Goal: Information Seeking & Learning: Learn about a topic

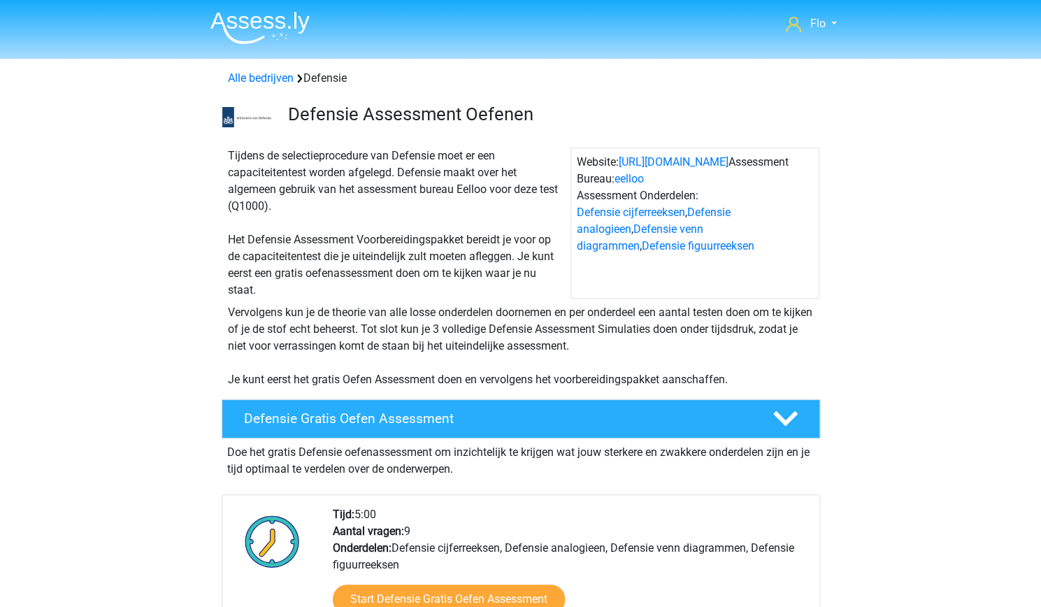
click at [850, 75] on div "Alle bedrijven Defensie" at bounding box center [521, 75] width 664 height 22
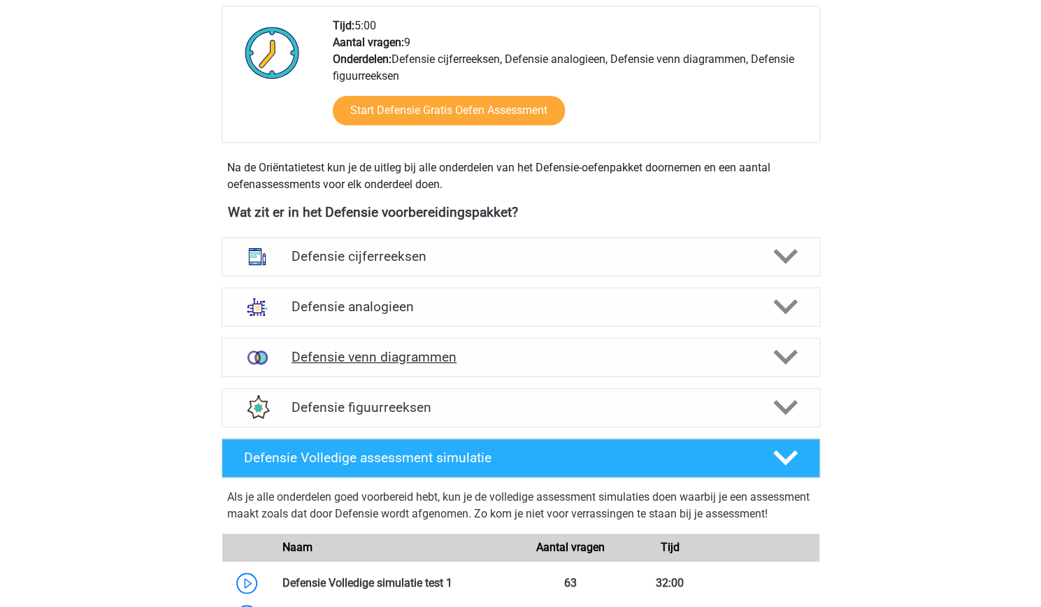
scroll to position [489, 0]
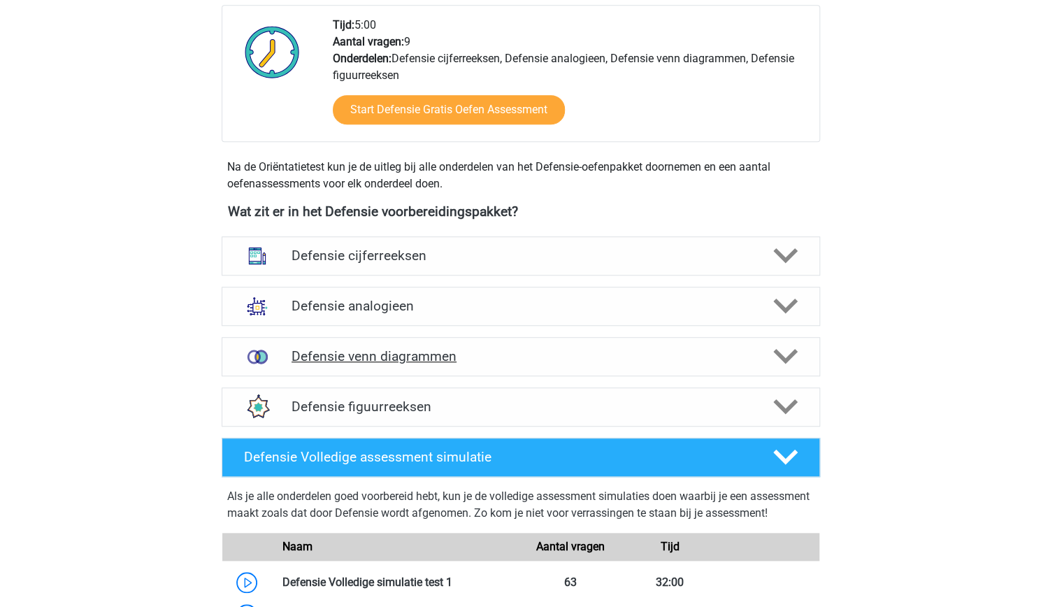
click at [408, 352] on h4 "Defensie venn diagrammen" at bounding box center [521, 356] width 458 height 16
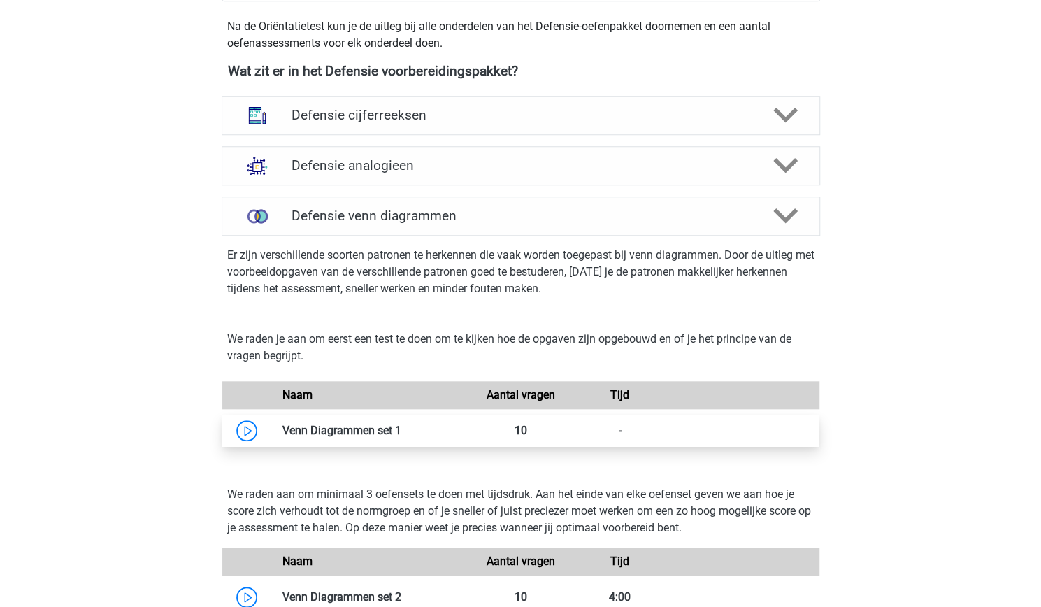
scroll to position [633, 0]
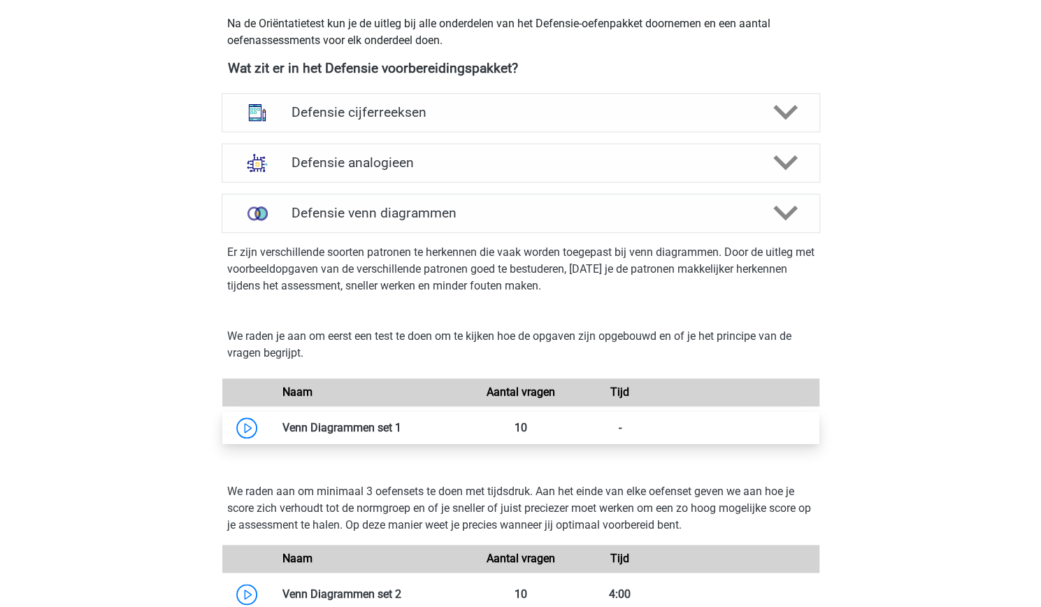
click at [401, 427] on link at bounding box center [401, 427] width 0 height 13
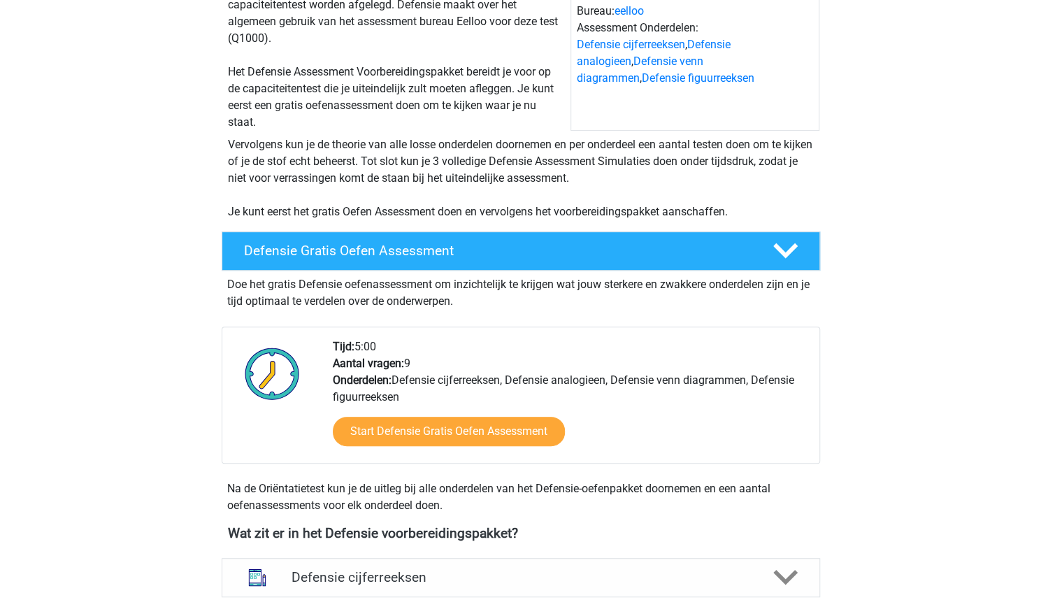
scroll to position [272, 0]
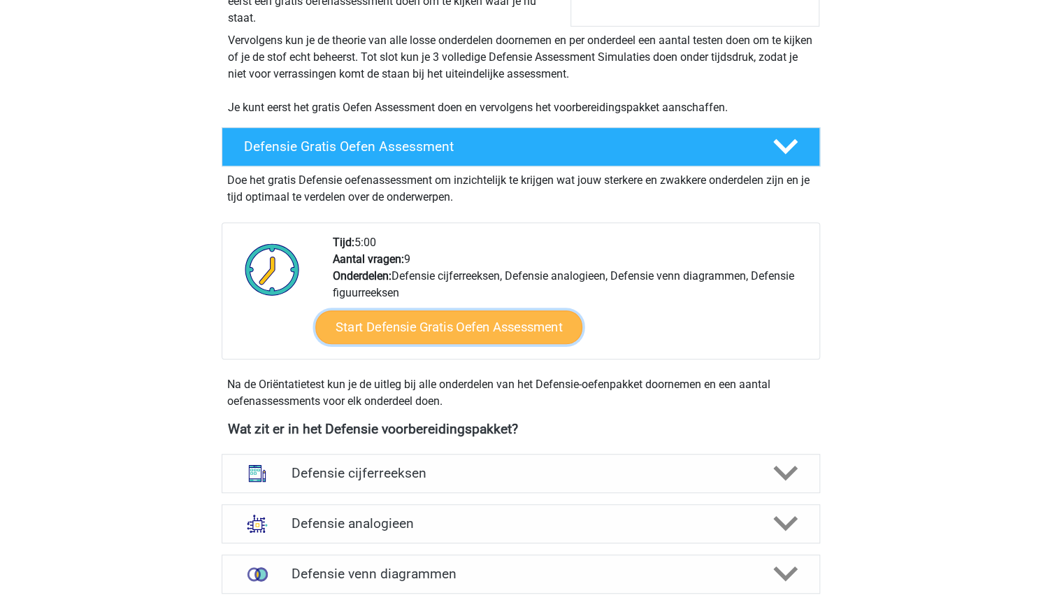
click at [373, 322] on link "Start Defensie Gratis Oefen Assessment" at bounding box center [448, 327] width 267 height 34
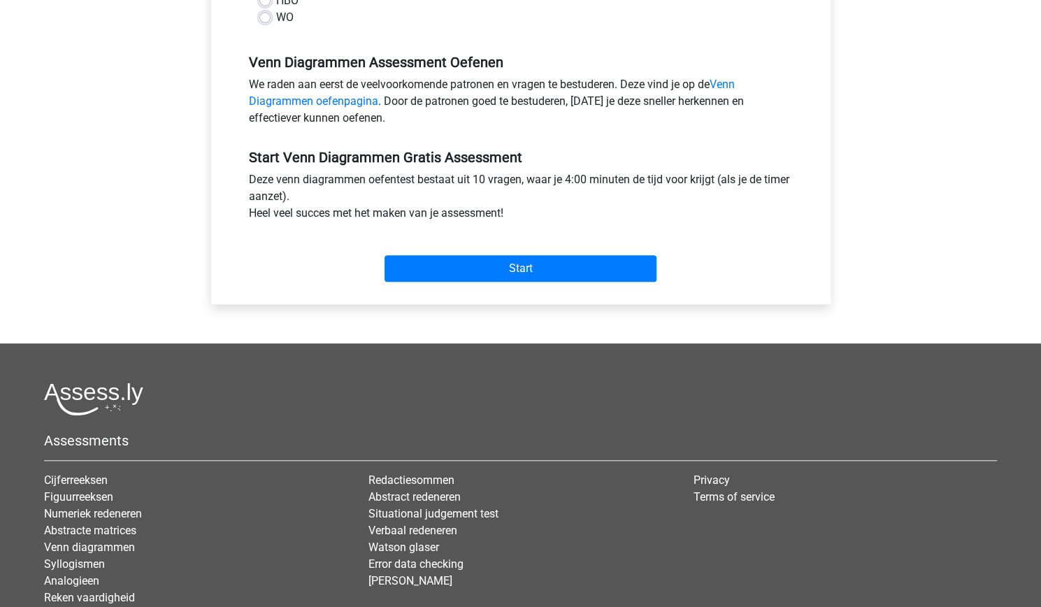
scroll to position [407, 0]
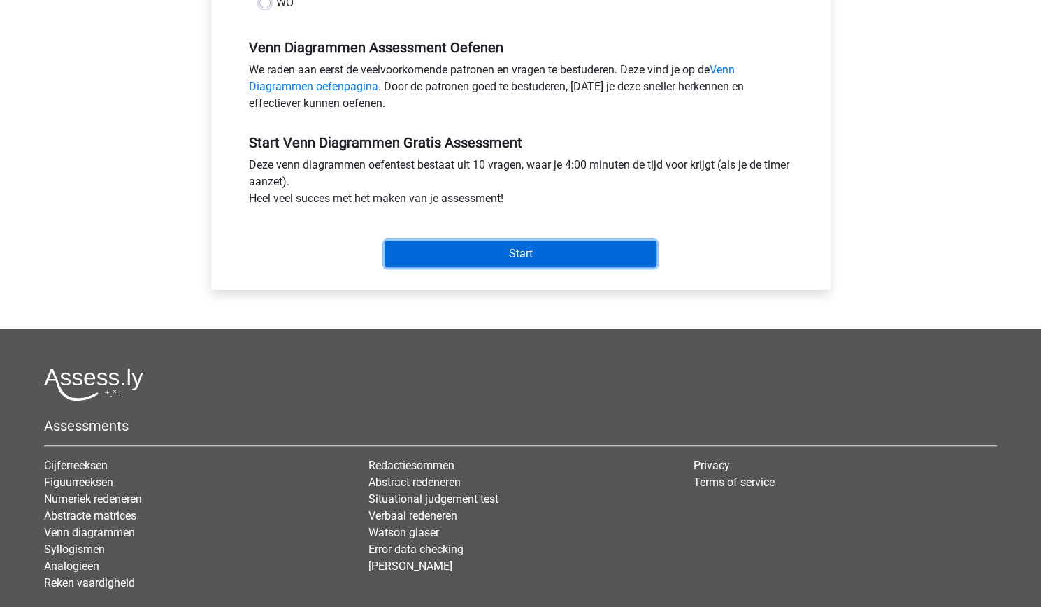
click at [459, 252] on input "Start" at bounding box center [521, 254] width 272 height 27
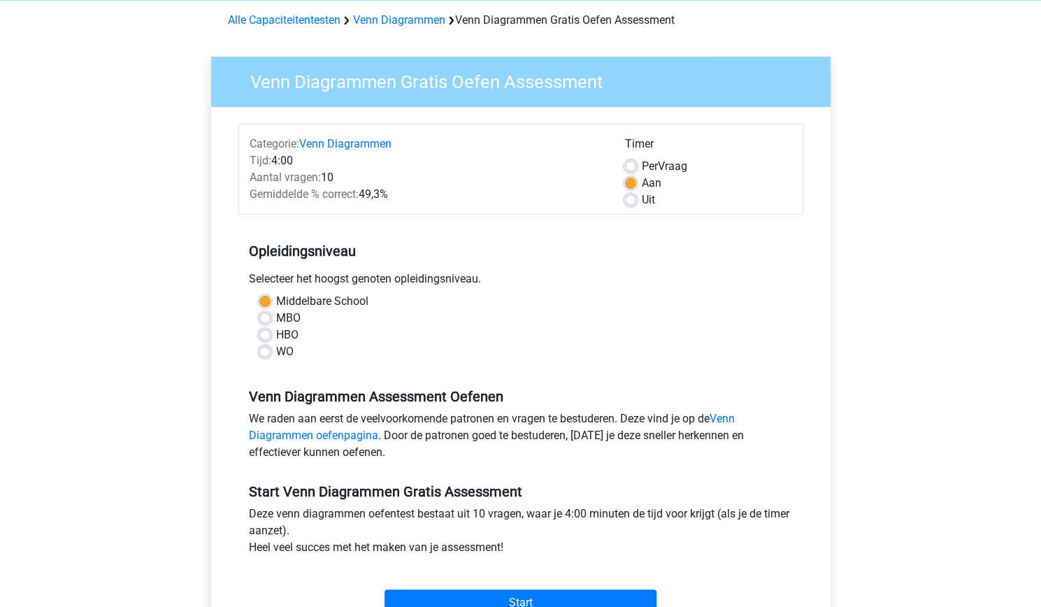
scroll to position [0, 0]
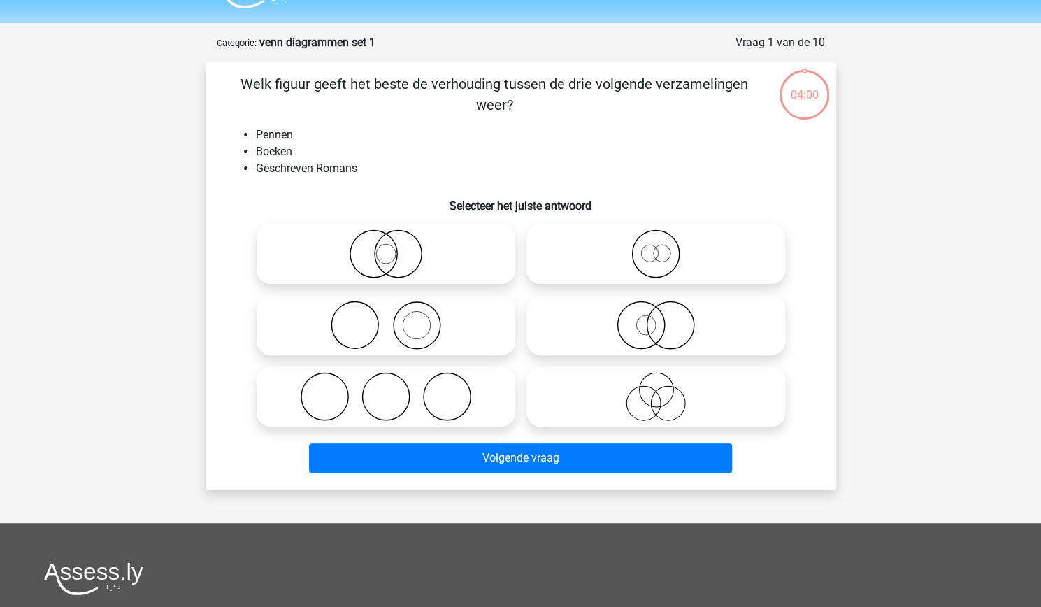
scroll to position [37, 0]
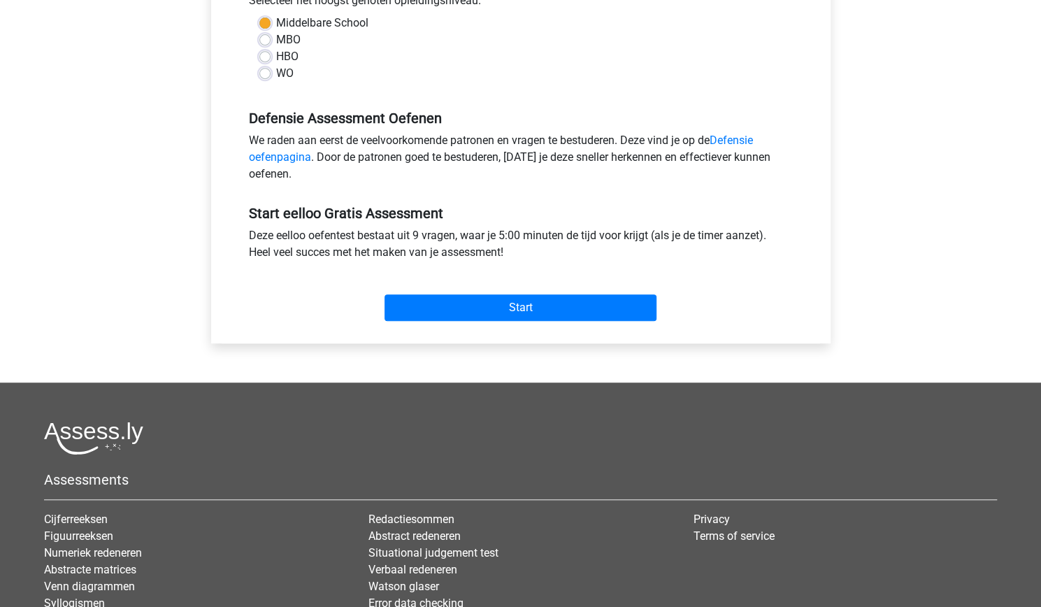
scroll to position [348, 0]
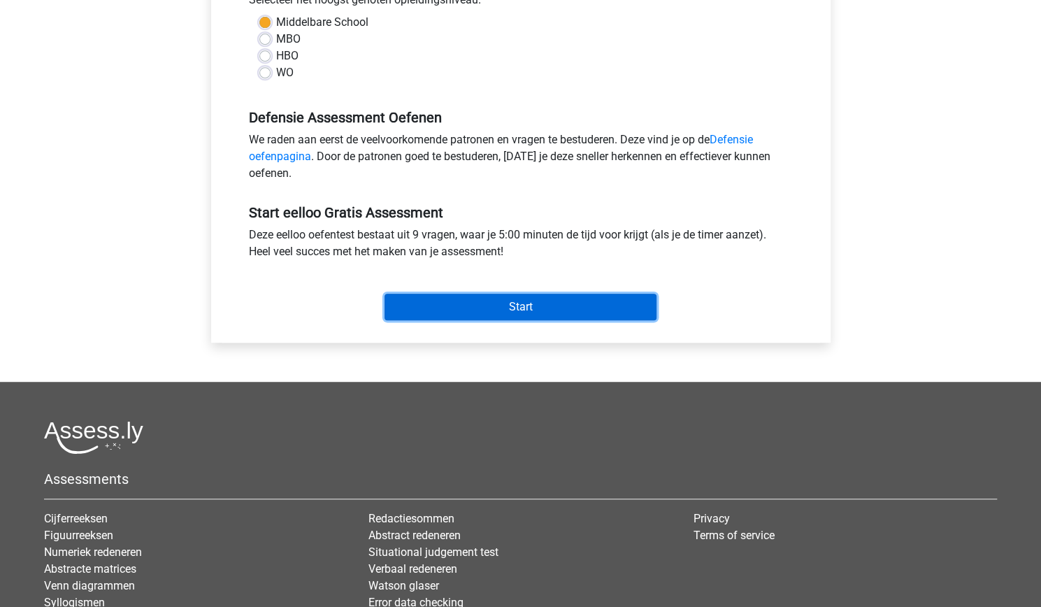
click at [407, 301] on input "Start" at bounding box center [521, 307] width 272 height 27
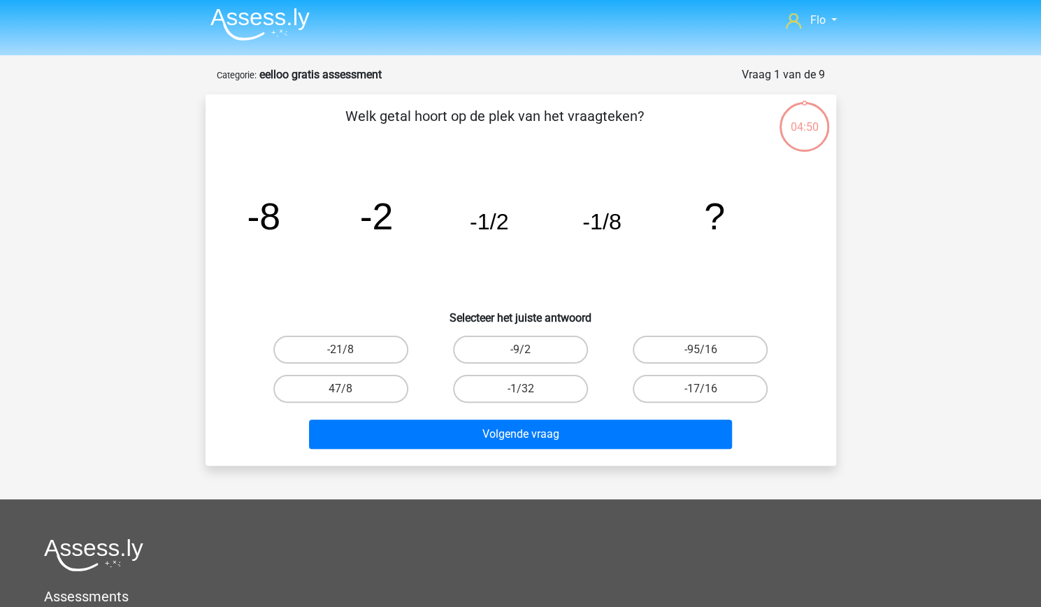
scroll to position [4, 0]
click at [726, 241] on icon "image/svg+xml -8 -2 -1/2 -1/8 ?" at bounding box center [521, 228] width 564 height 141
click at [474, 388] on label "-1/32" at bounding box center [520, 388] width 135 height 28
click at [520, 388] on input "-1/32" at bounding box center [524, 392] width 9 height 9
radio input "true"
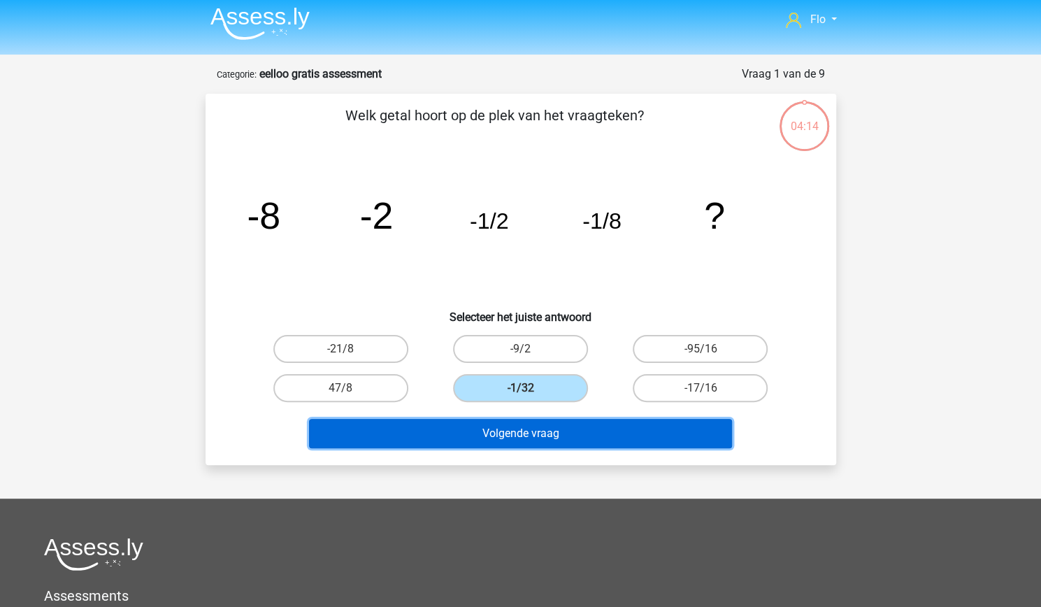
click at [487, 433] on button "Volgende vraag" at bounding box center [520, 433] width 423 height 29
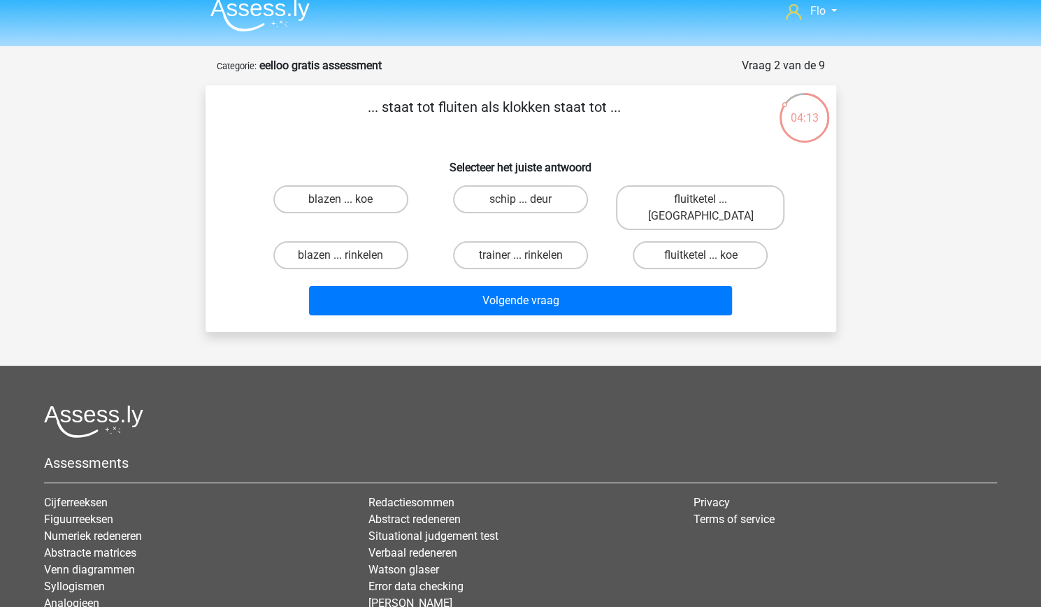
scroll to position [0, 0]
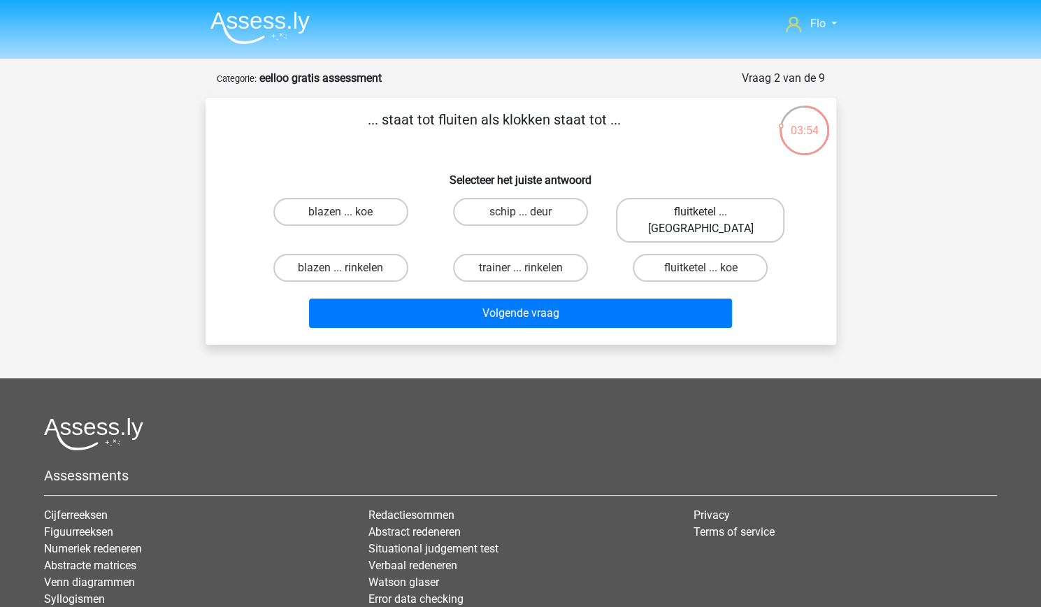
click at [675, 207] on label "fluitketel ... luiden" at bounding box center [700, 220] width 169 height 45
click at [701, 212] on input "fluitketel ... luiden" at bounding box center [705, 216] width 9 height 9
radio input "true"
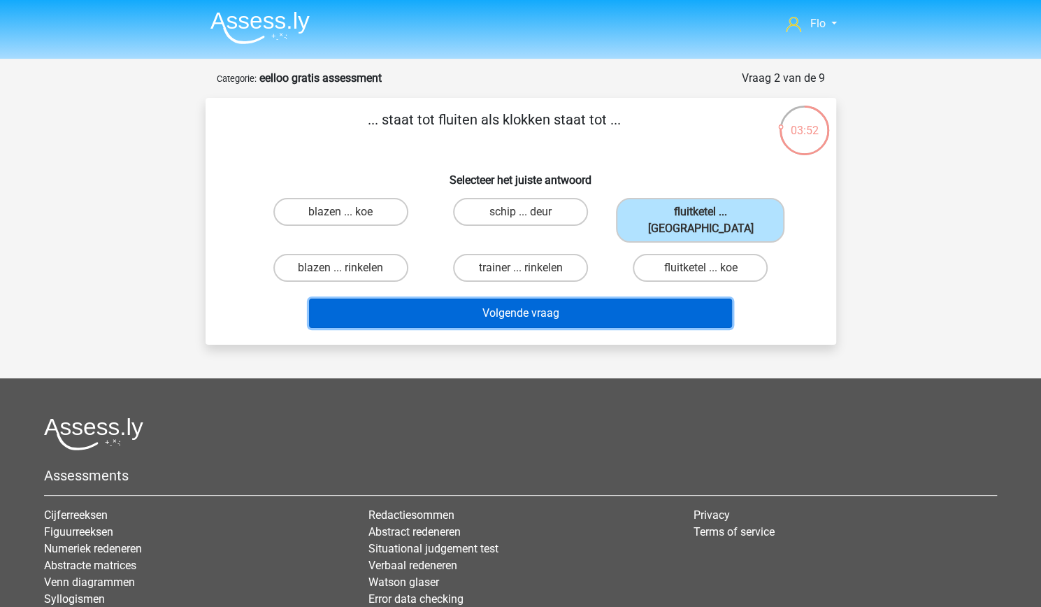
click at [471, 299] on button "Volgende vraag" at bounding box center [520, 313] width 423 height 29
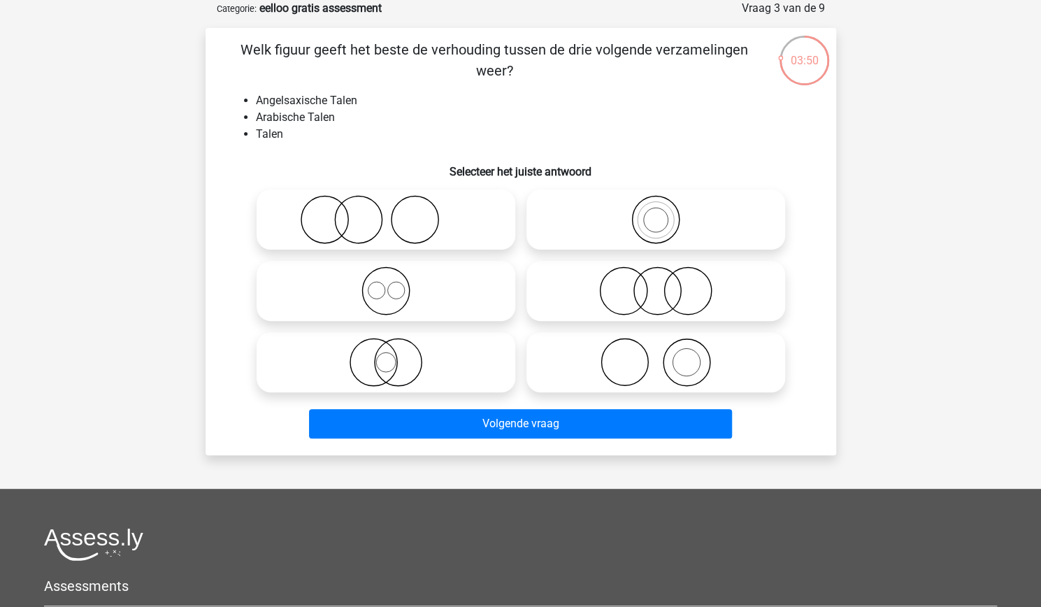
scroll to position [19, 0]
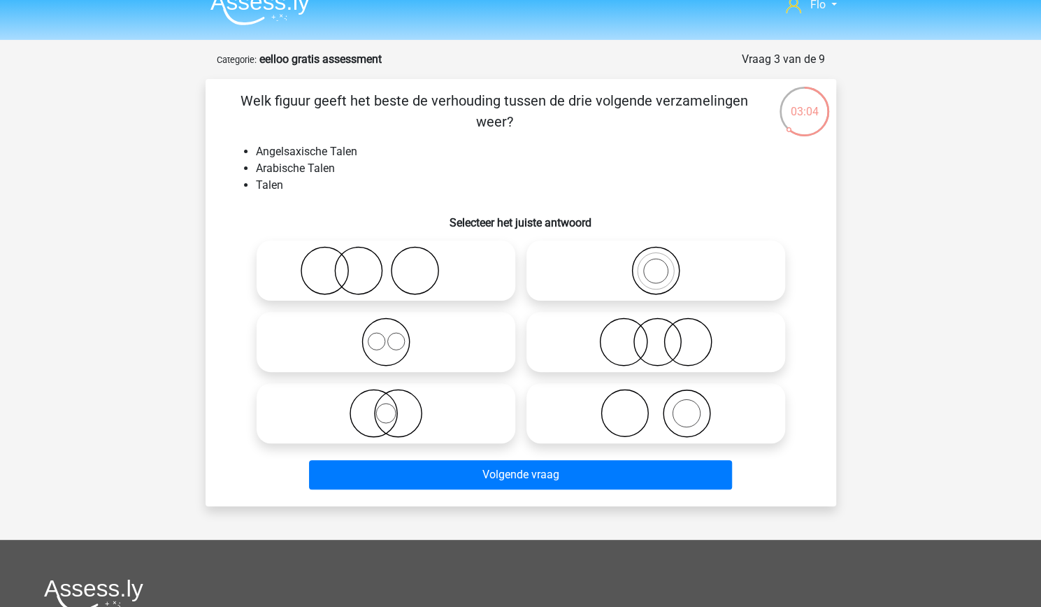
click at [489, 363] on icon at bounding box center [386, 341] width 248 height 49
click at [395, 335] on input "radio" at bounding box center [390, 330] width 9 height 9
radio input "true"
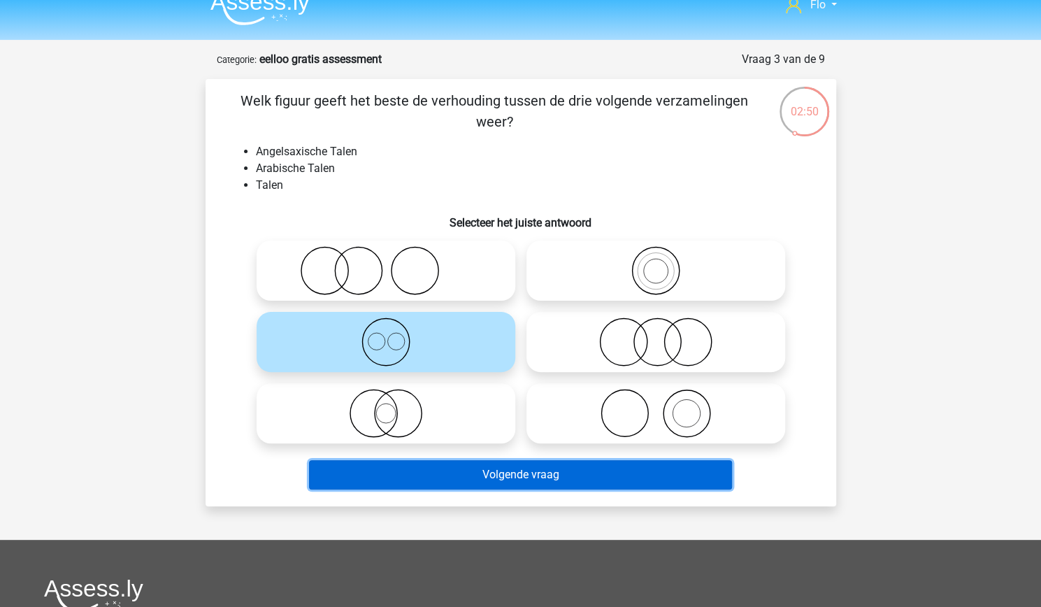
click at [524, 482] on button "Volgende vraag" at bounding box center [520, 474] width 423 height 29
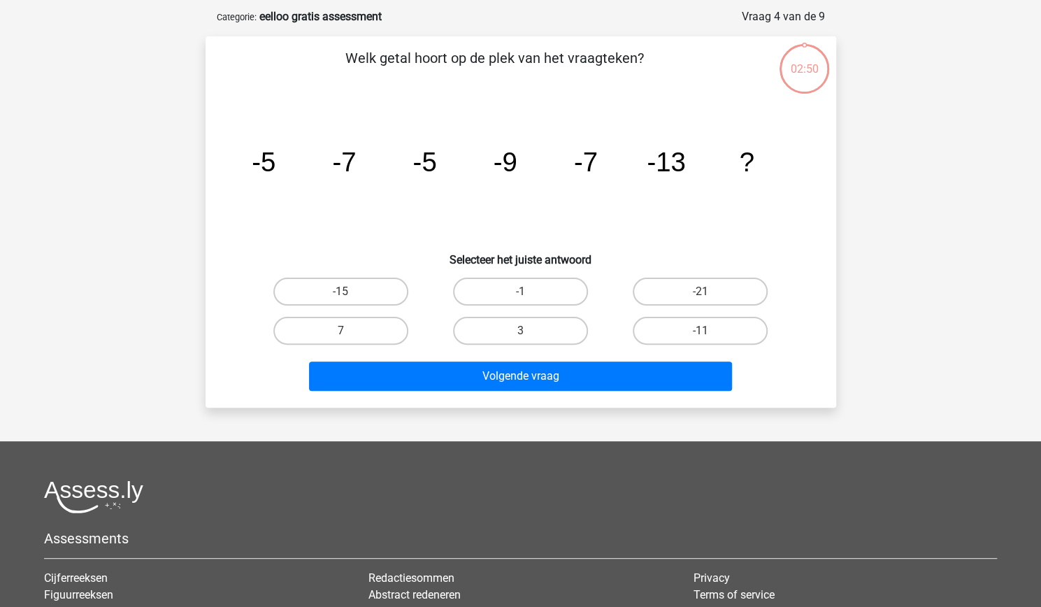
scroll to position [70, 0]
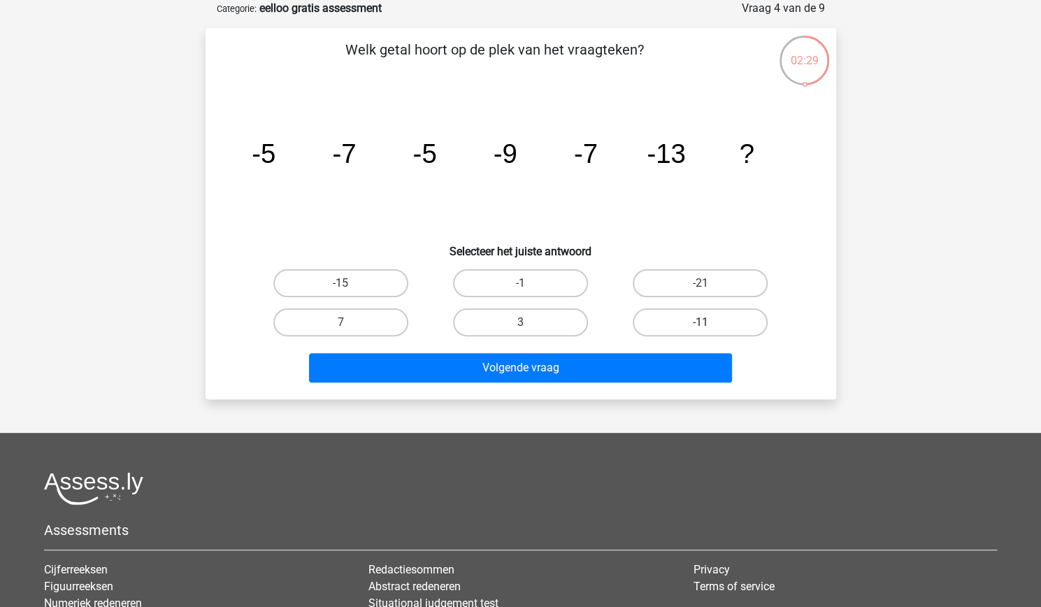
click at [730, 327] on label "-11" at bounding box center [700, 322] width 135 height 28
click at [710, 327] on input "-11" at bounding box center [705, 326] width 9 height 9
radio input "true"
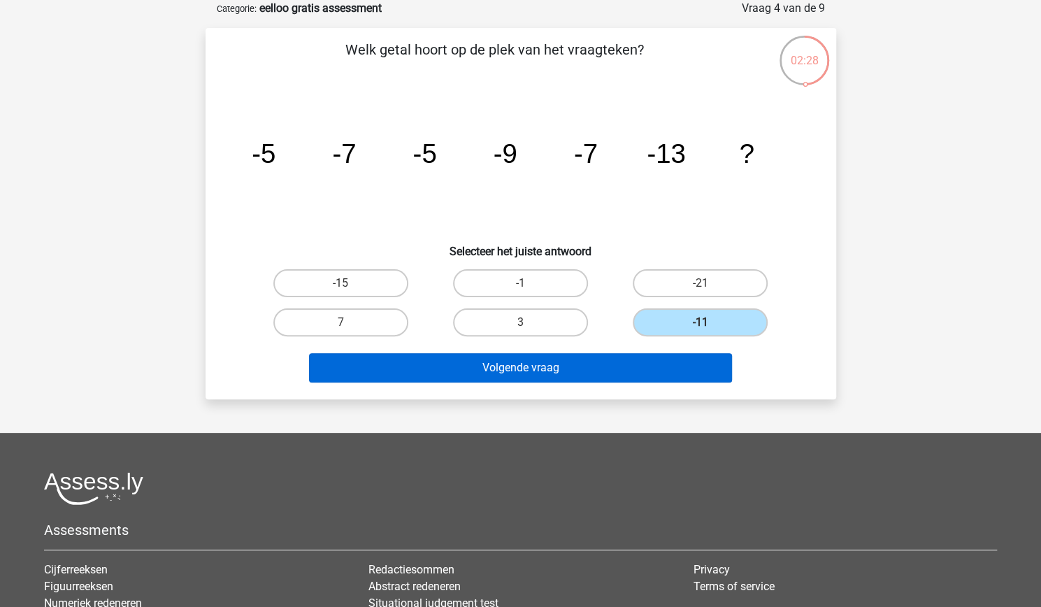
click at [690, 365] on button "Volgende vraag" at bounding box center [520, 367] width 423 height 29
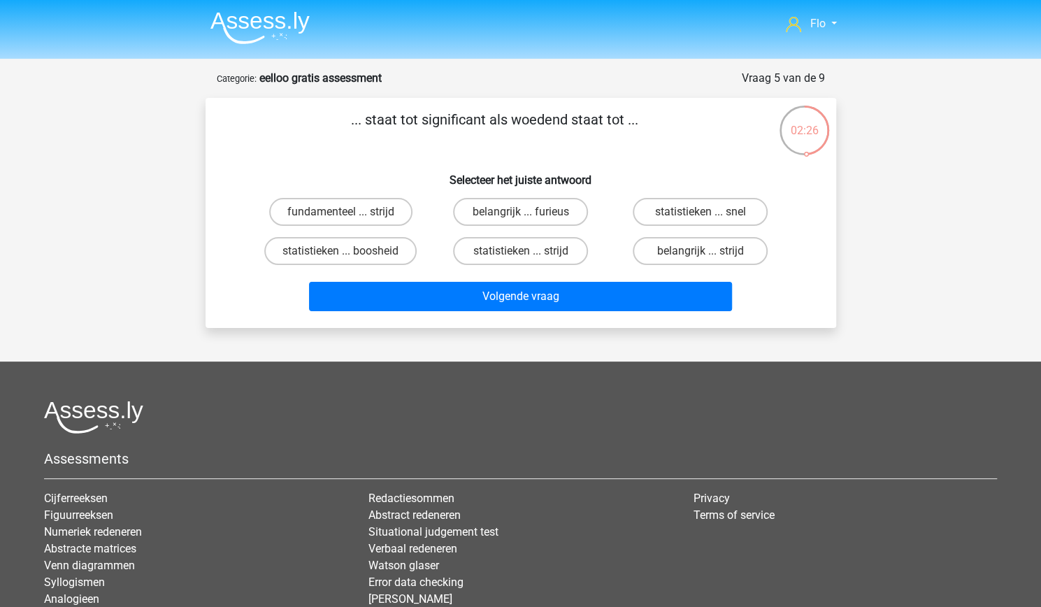
scroll to position [4, 0]
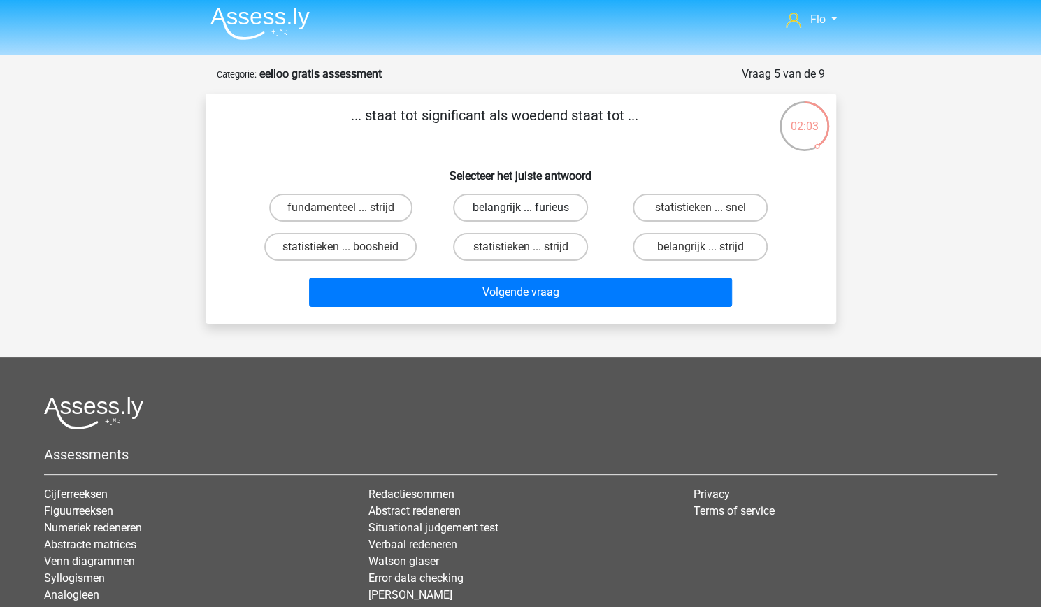
click at [554, 220] on label "belangrijk ... furieus" at bounding box center [520, 208] width 135 height 28
click at [529, 217] on input "belangrijk ... furieus" at bounding box center [524, 212] width 9 height 9
radio input "true"
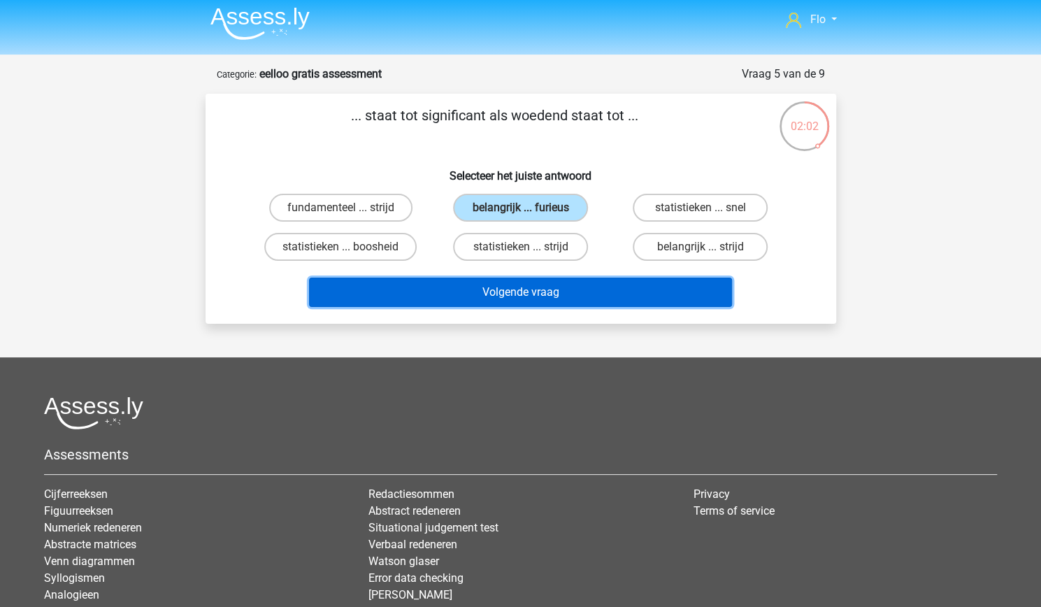
click at [536, 301] on button "Volgende vraag" at bounding box center [520, 292] width 423 height 29
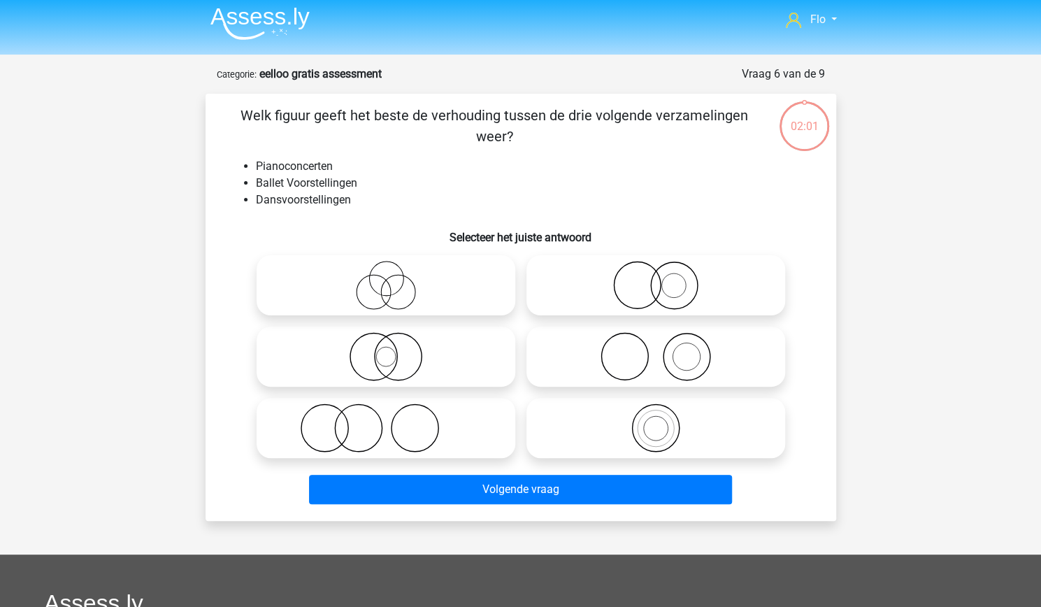
scroll to position [70, 0]
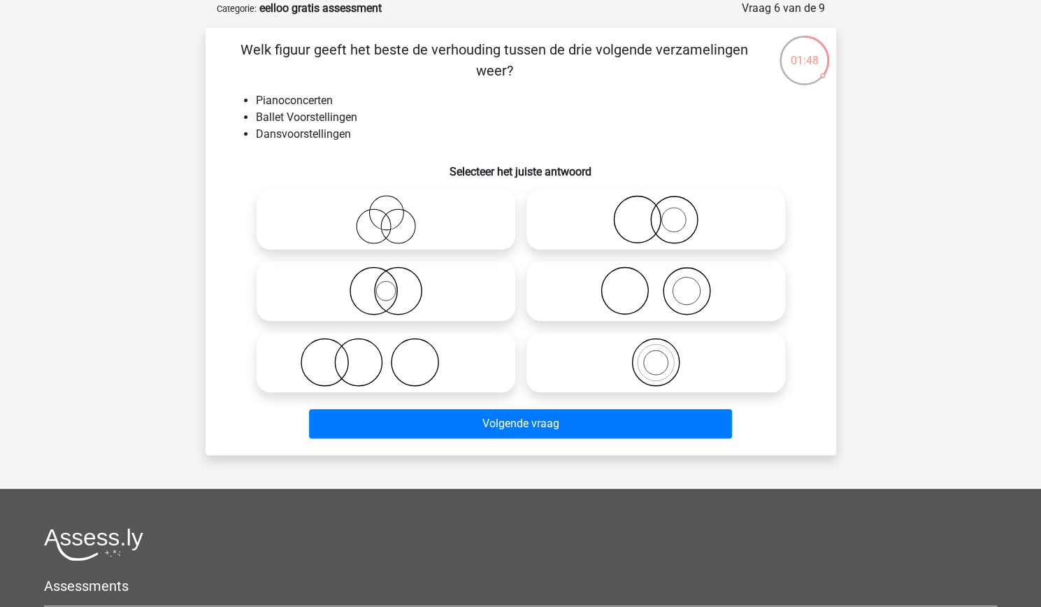
click at [661, 298] on icon at bounding box center [656, 290] width 248 height 49
click at [661, 284] on input "radio" at bounding box center [660, 279] width 9 height 9
radio input "true"
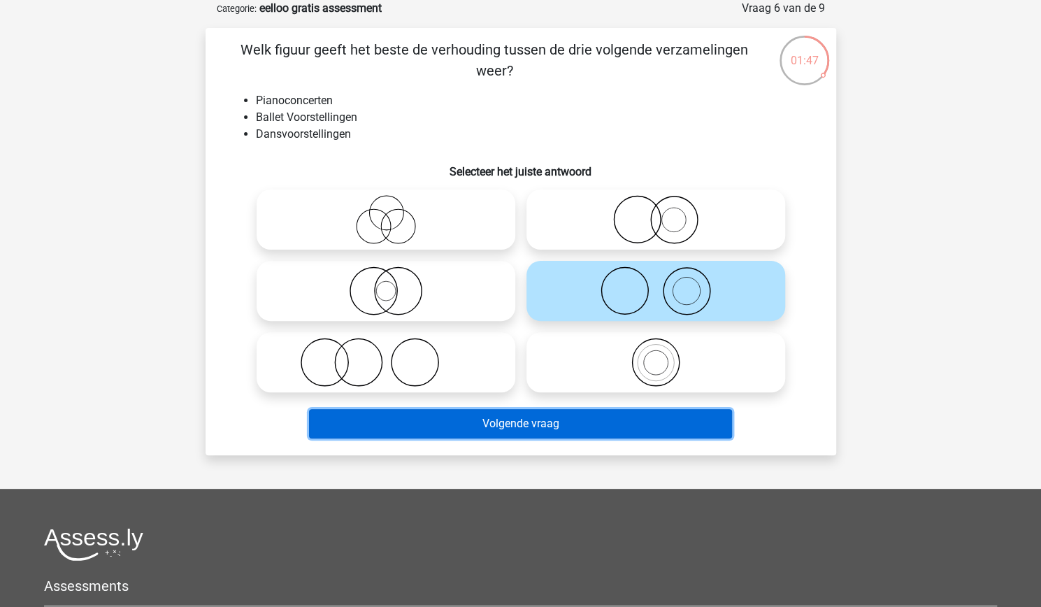
click at [555, 436] on button "Volgende vraag" at bounding box center [520, 423] width 423 height 29
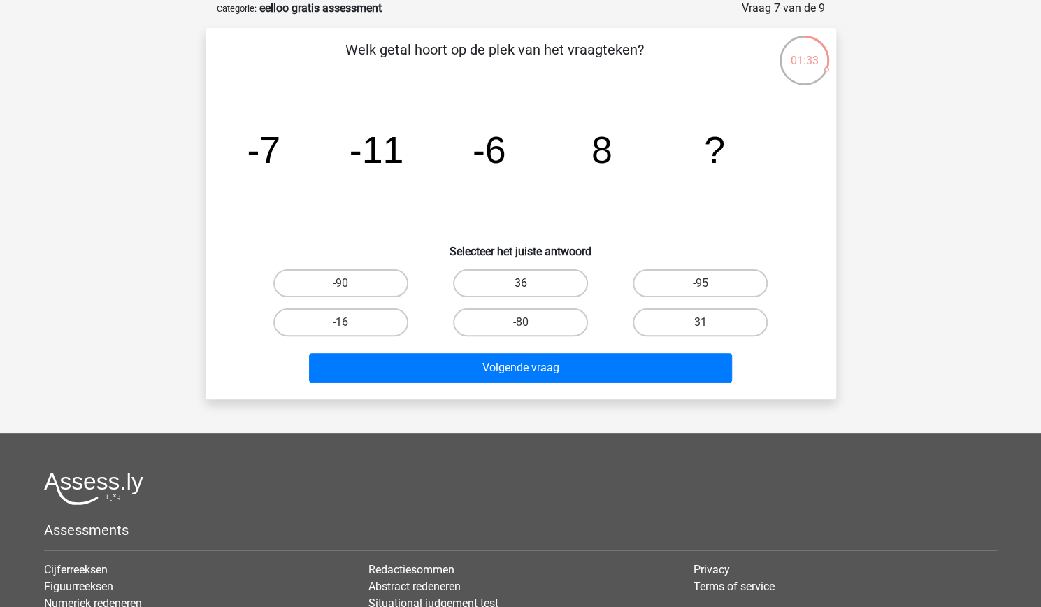
click at [566, 277] on label "36" at bounding box center [520, 283] width 135 height 28
click at [529, 283] on input "36" at bounding box center [524, 287] width 9 height 9
radio input "true"
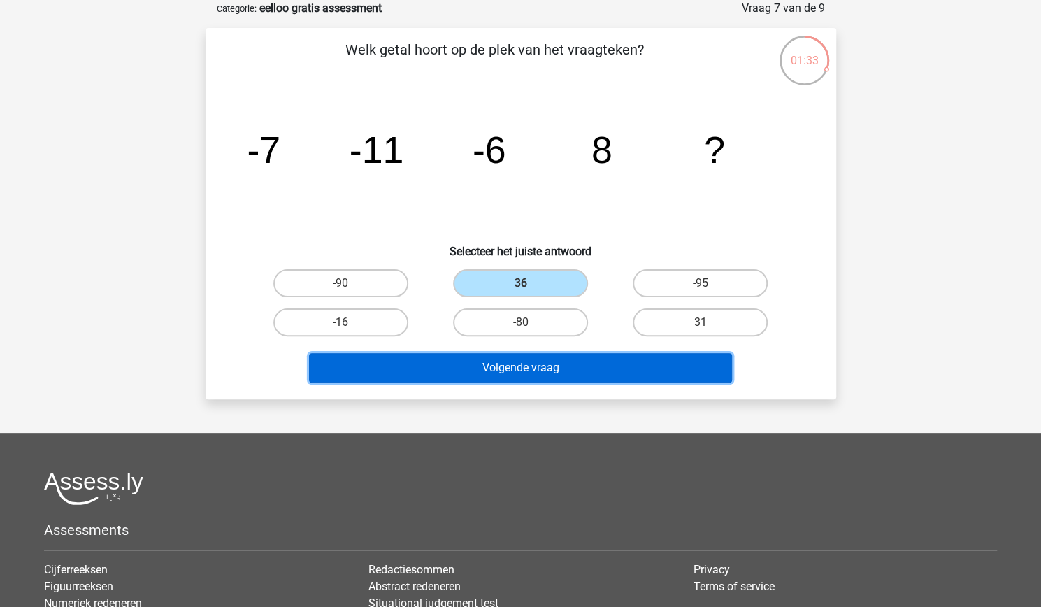
click at [527, 362] on button "Volgende vraag" at bounding box center [520, 367] width 423 height 29
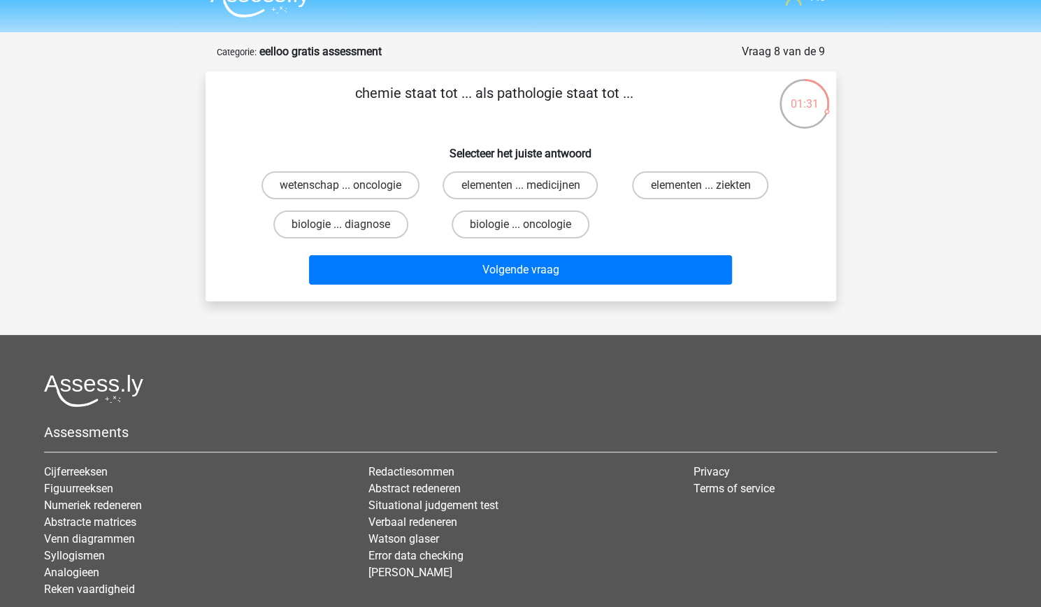
scroll to position [15, 0]
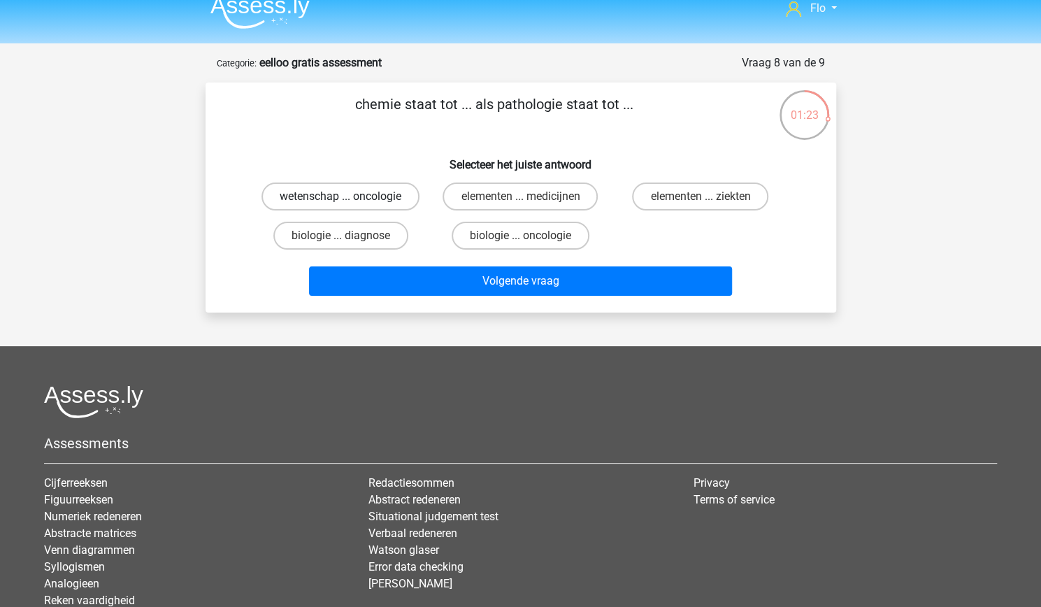
click at [373, 189] on label "wetenschap ... oncologie" at bounding box center [341, 197] width 158 height 28
click at [350, 196] on input "wetenschap ... oncologie" at bounding box center [345, 200] width 9 height 9
radio input "true"
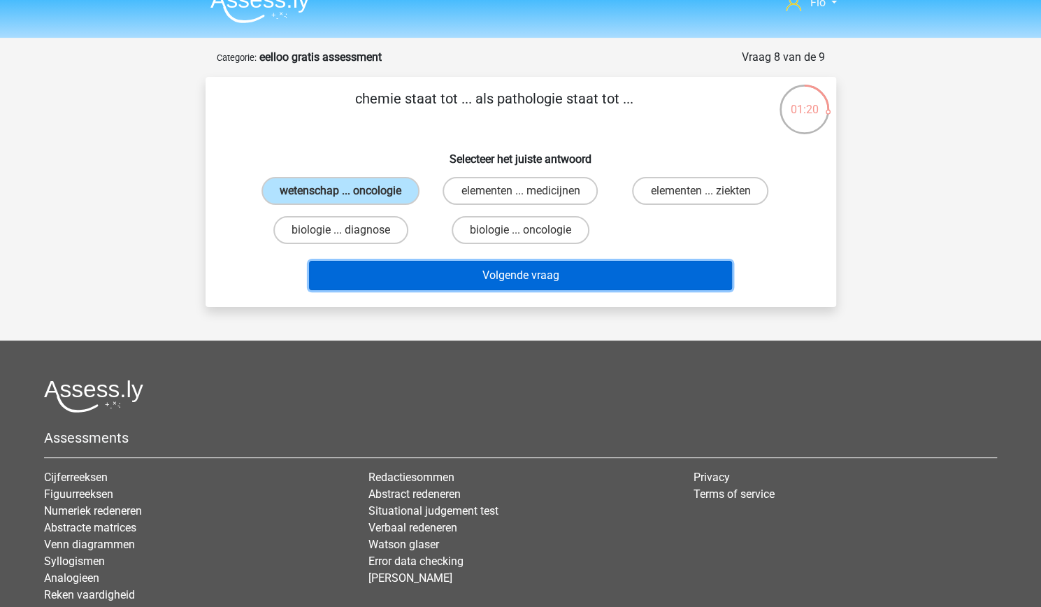
click at [439, 274] on button "Volgende vraag" at bounding box center [520, 275] width 423 height 29
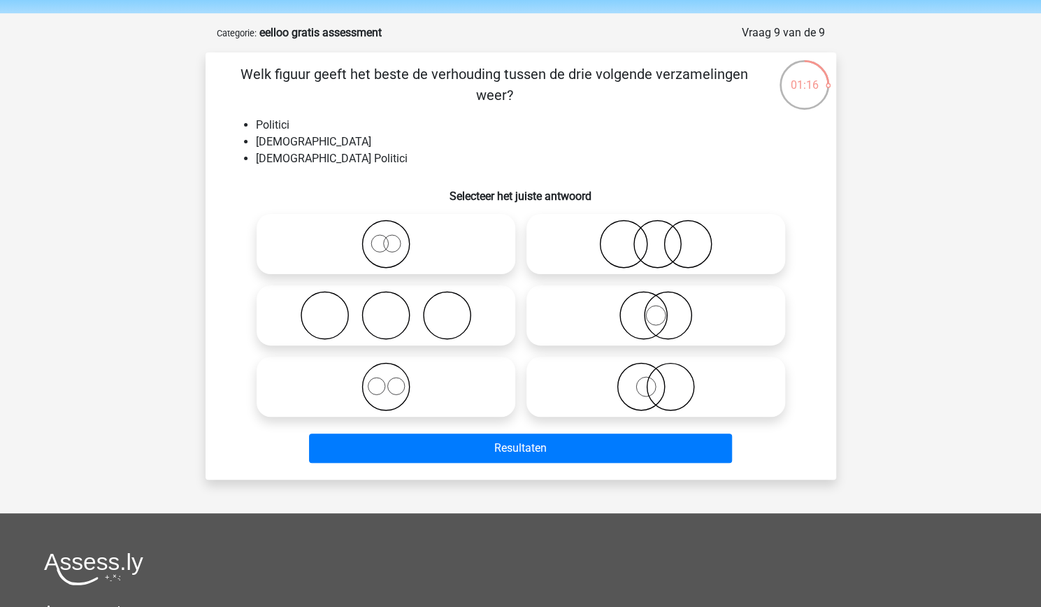
scroll to position [44, 0]
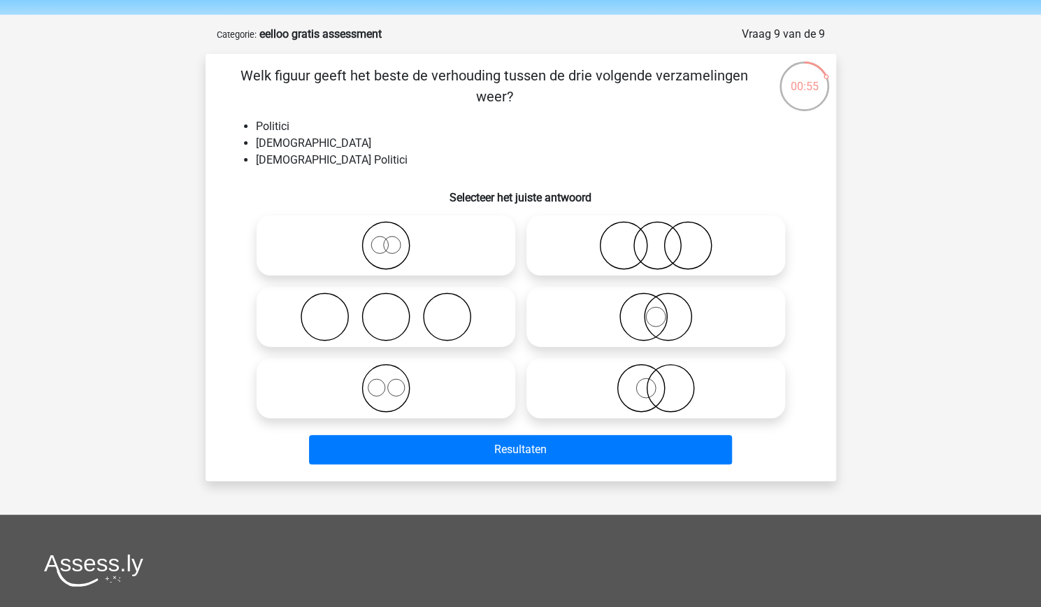
click at [720, 387] on icon at bounding box center [656, 388] width 248 height 49
click at [665, 381] on input "radio" at bounding box center [660, 376] width 9 height 9
radio input "true"
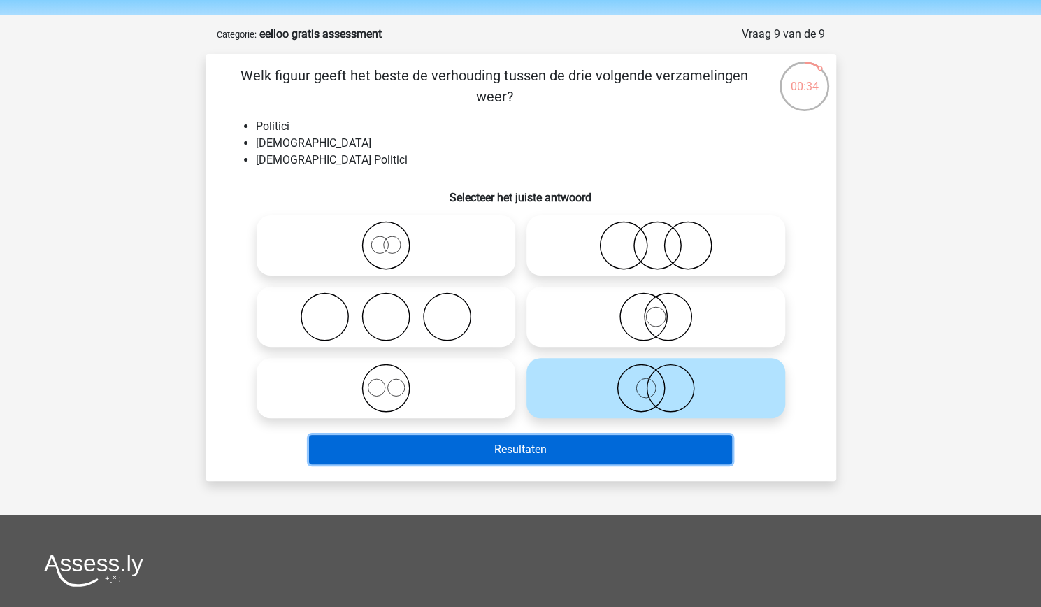
click at [555, 460] on button "Resultaten" at bounding box center [520, 449] width 423 height 29
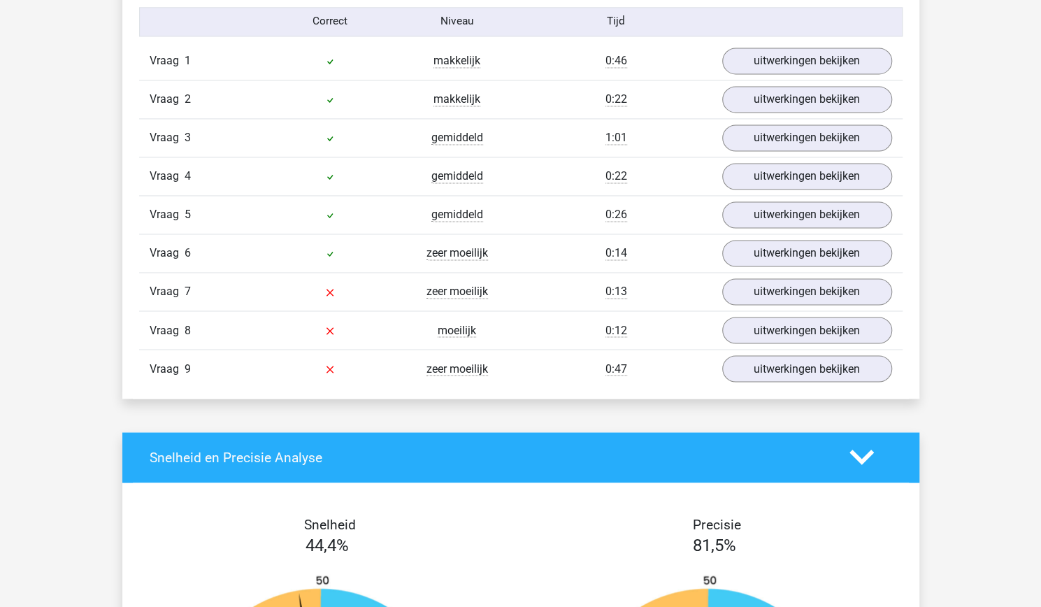
scroll to position [1228, 0]
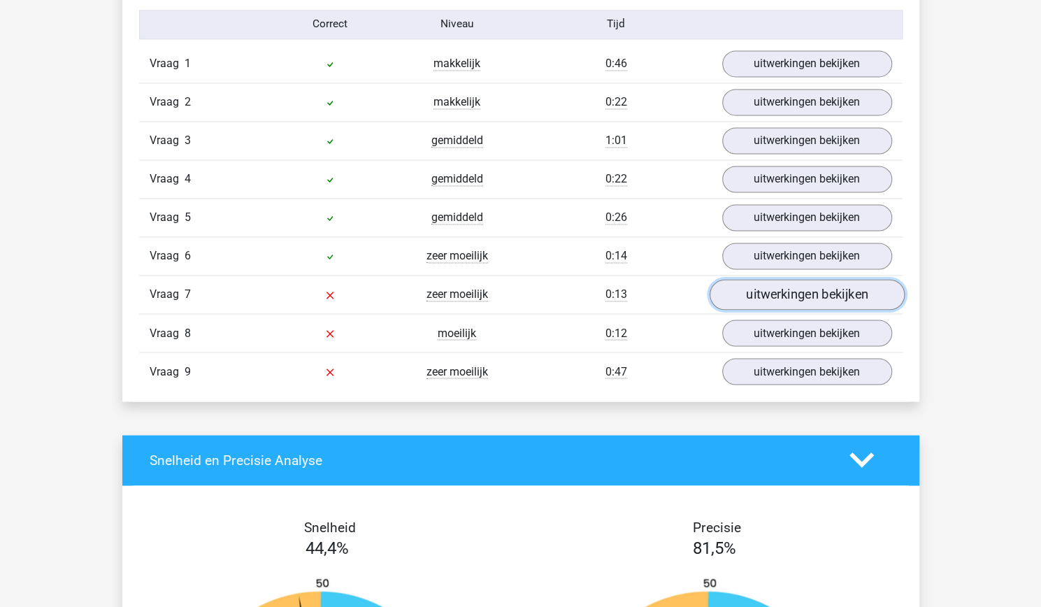
click at [855, 291] on link "uitwerkingen bekijken" at bounding box center [806, 294] width 195 height 31
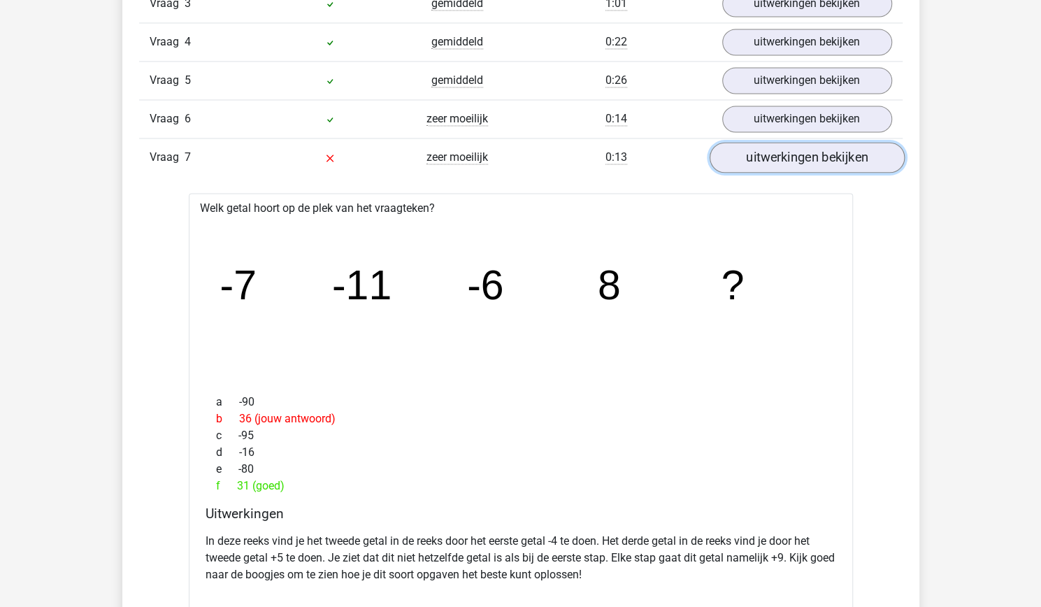
scroll to position [1366, 0]
click at [871, 157] on link "uitwerkingen bekijken" at bounding box center [806, 156] width 195 height 31
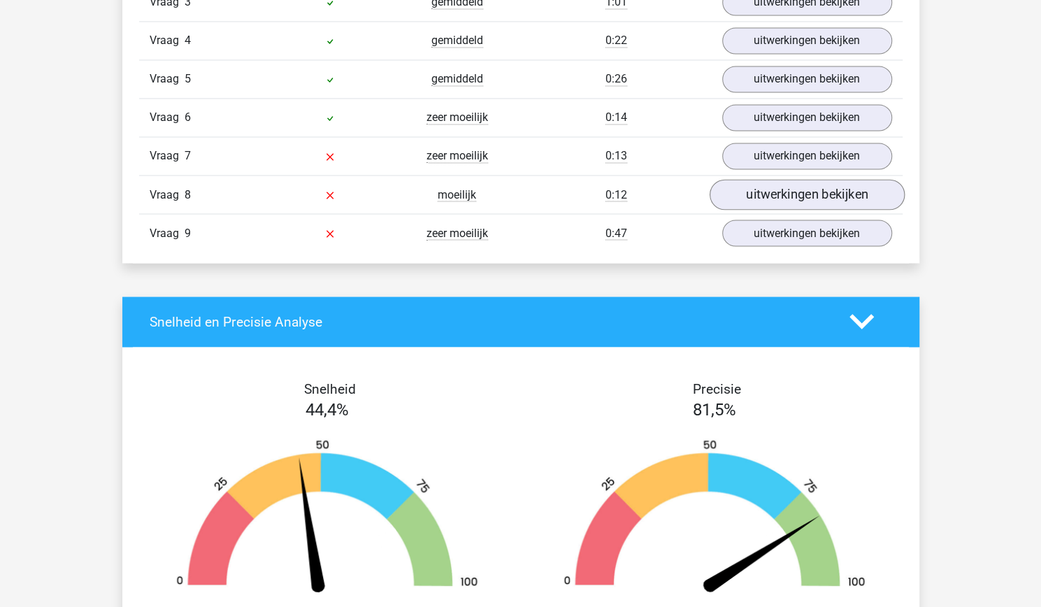
click at [854, 193] on link "uitwerkingen bekijken" at bounding box center [806, 194] width 195 height 31
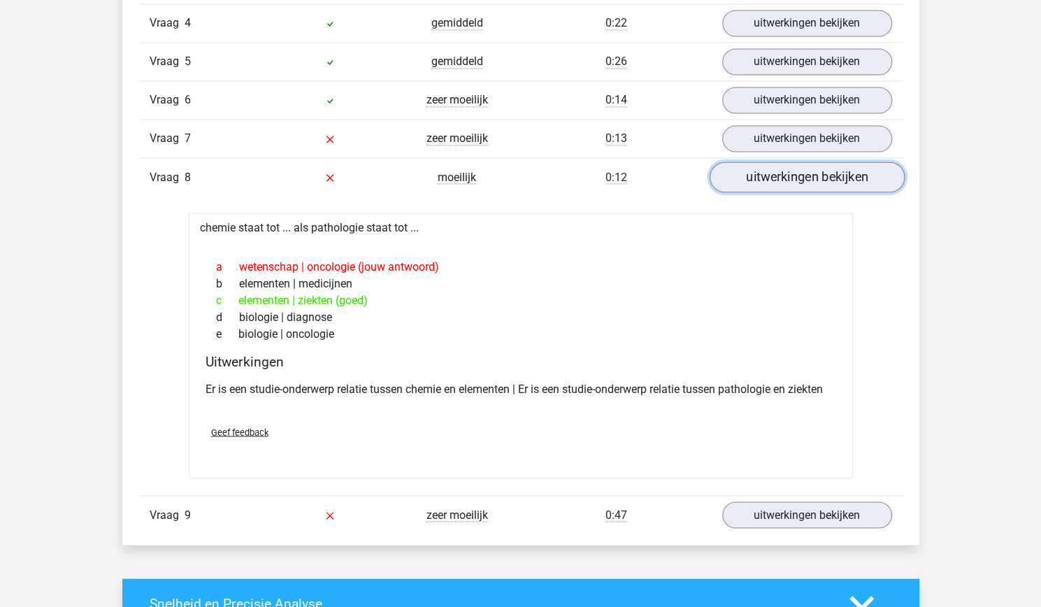
scroll to position [1388, 0]
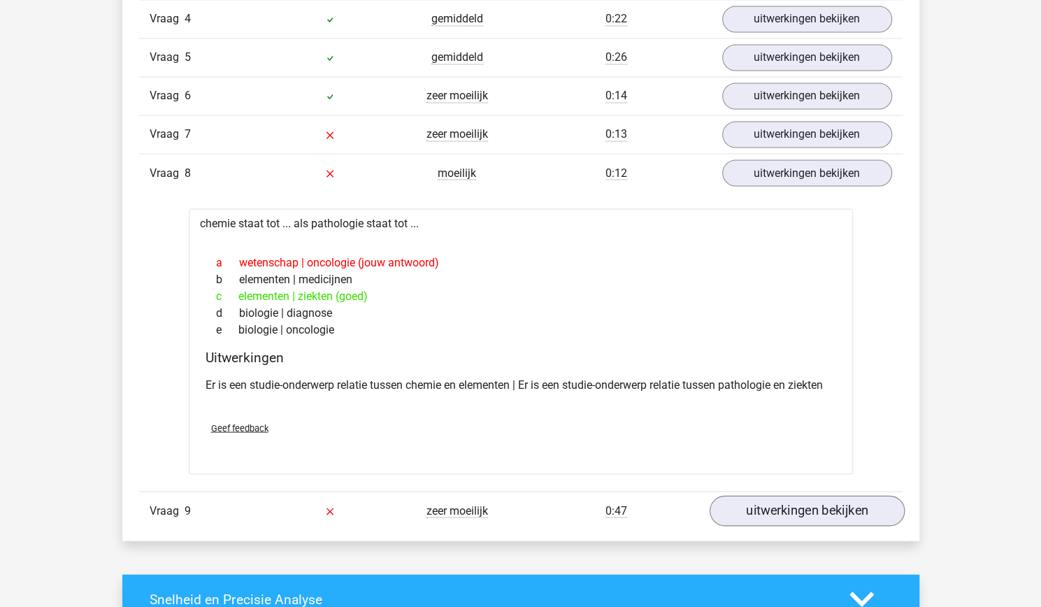
click at [780, 513] on link "uitwerkingen bekijken" at bounding box center [806, 510] width 195 height 31
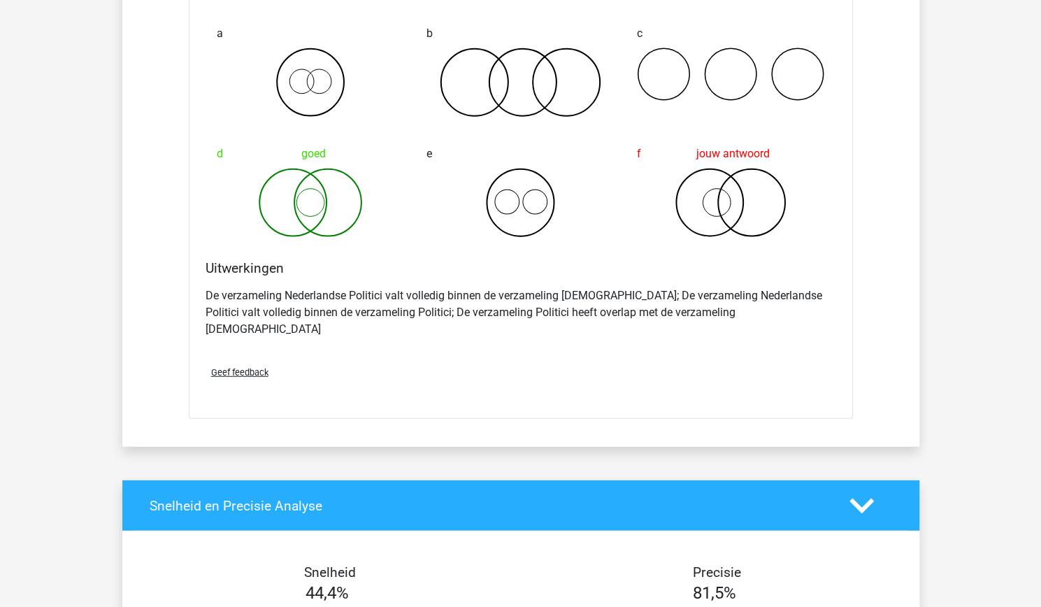
scroll to position [2033, 0]
click at [260, 366] on span "Geef feedback" at bounding box center [239, 371] width 57 height 10
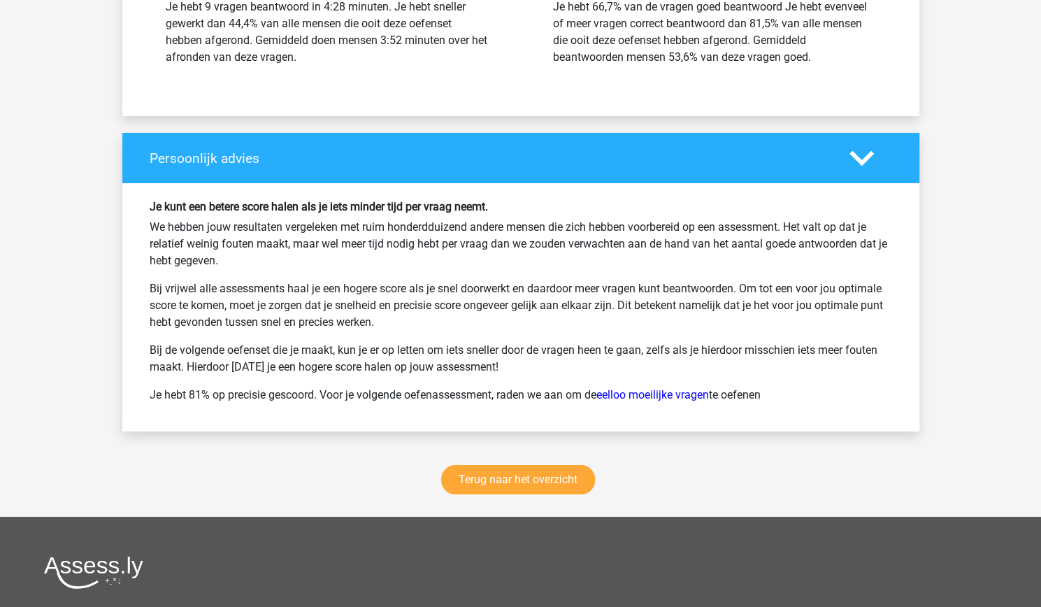
scroll to position [2902, 0]
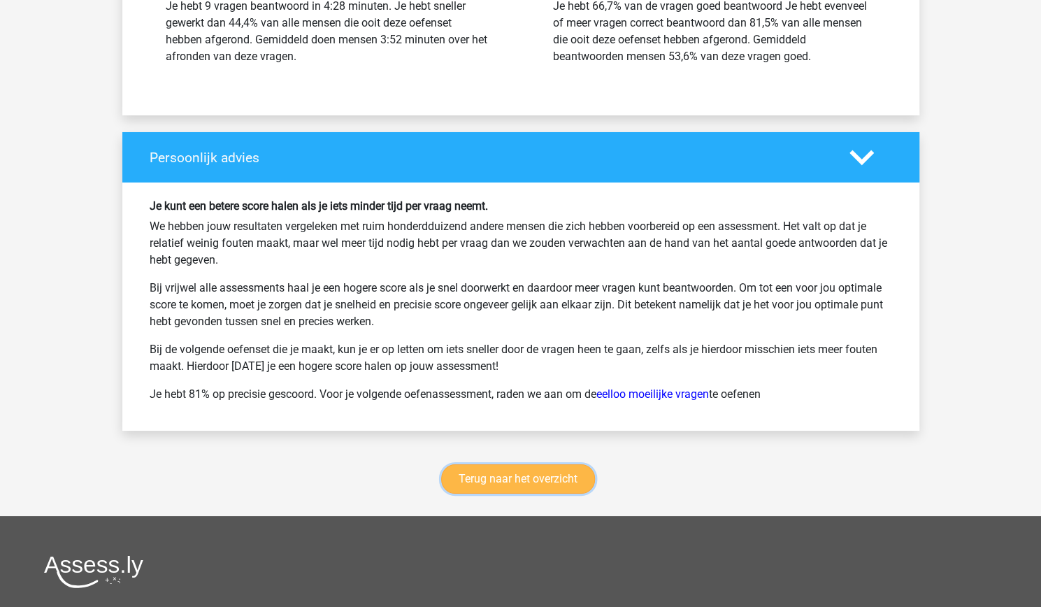
click at [495, 464] on link "Terug naar het overzicht" at bounding box center [518, 478] width 154 height 29
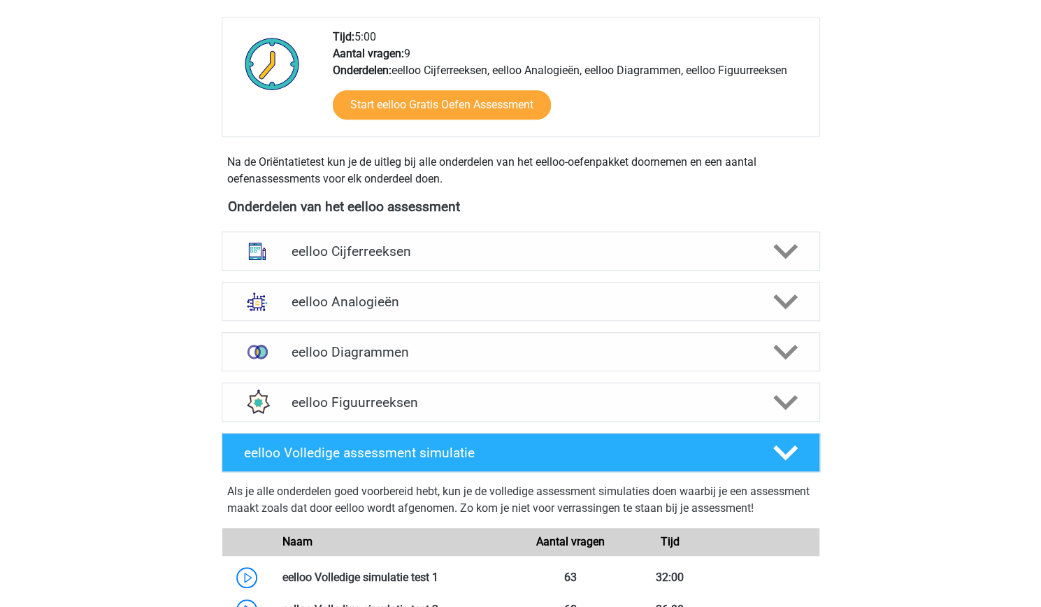
scroll to position [345, 0]
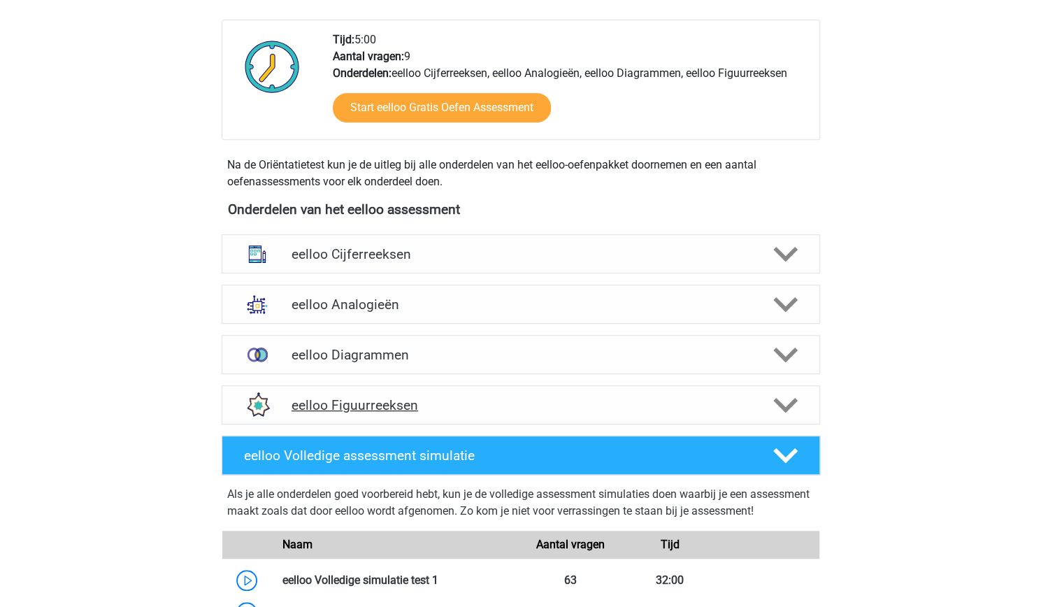
click at [796, 413] on icon at bounding box center [785, 405] width 24 height 24
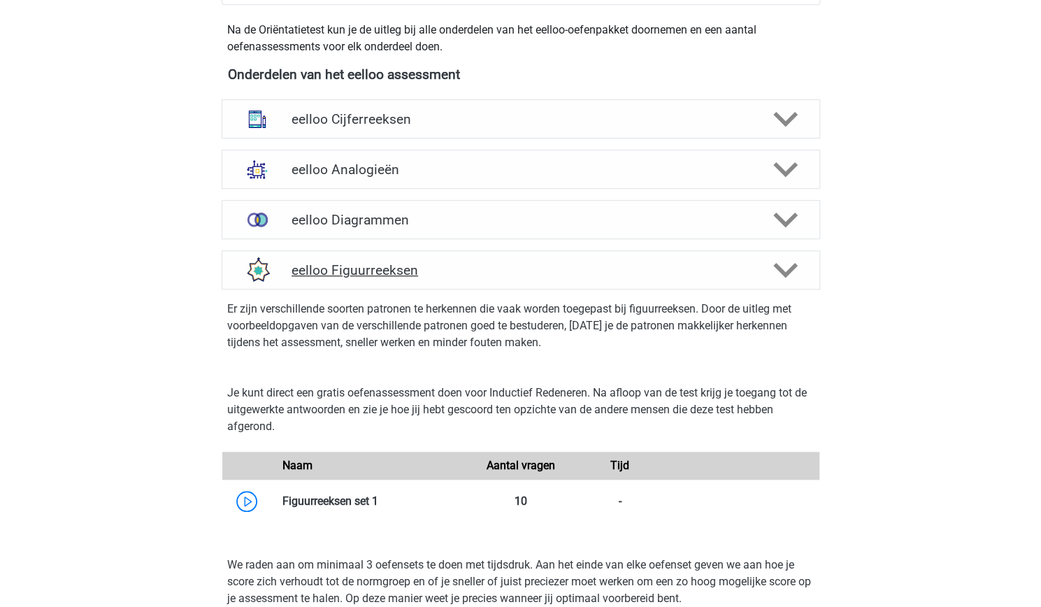
scroll to position [484, 0]
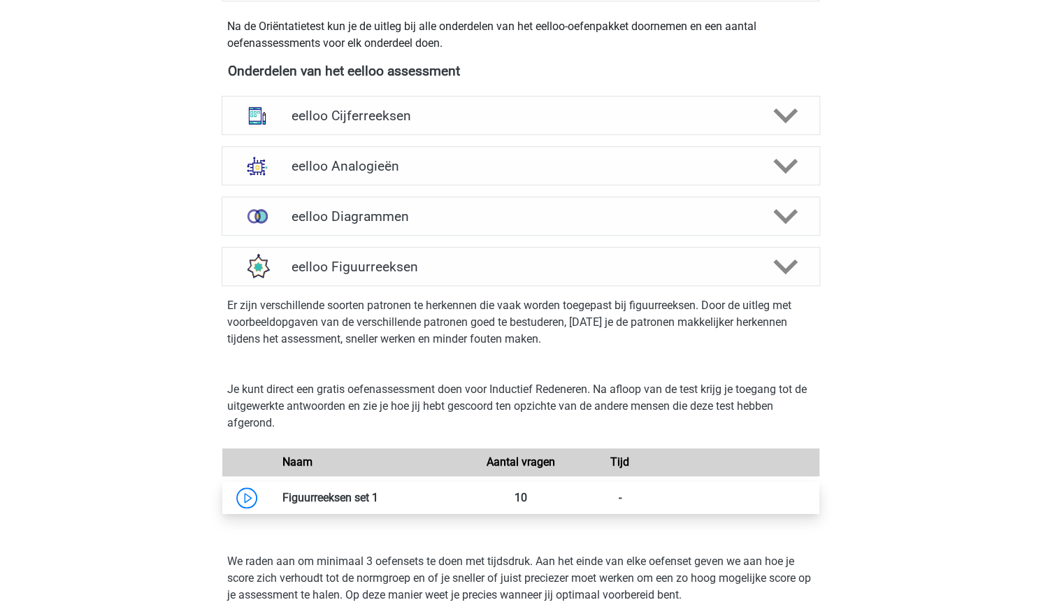
click at [378, 504] on link at bounding box center [378, 497] width 0 height 13
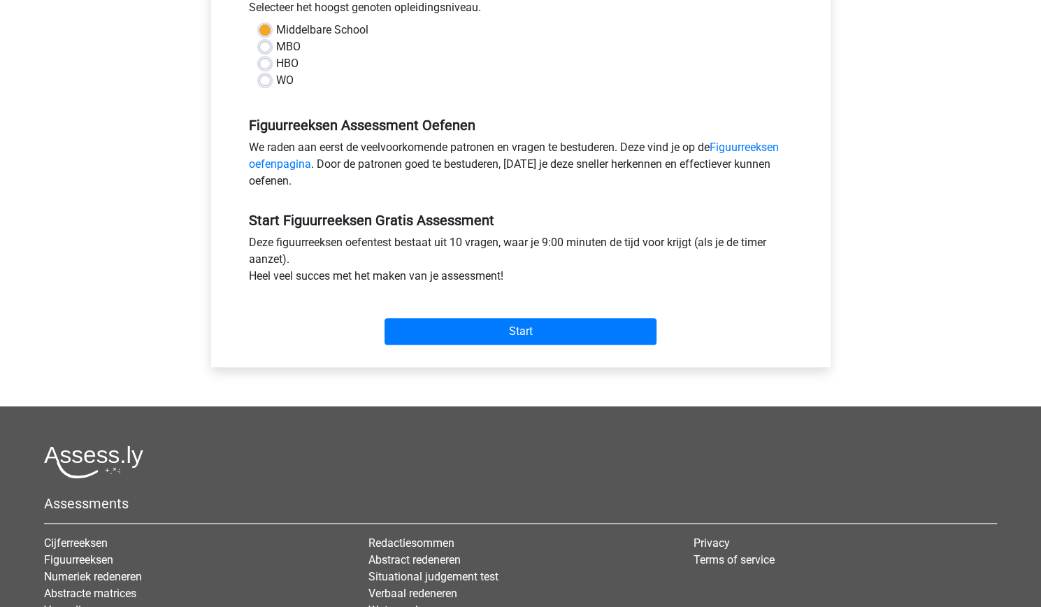
scroll to position [341, 0]
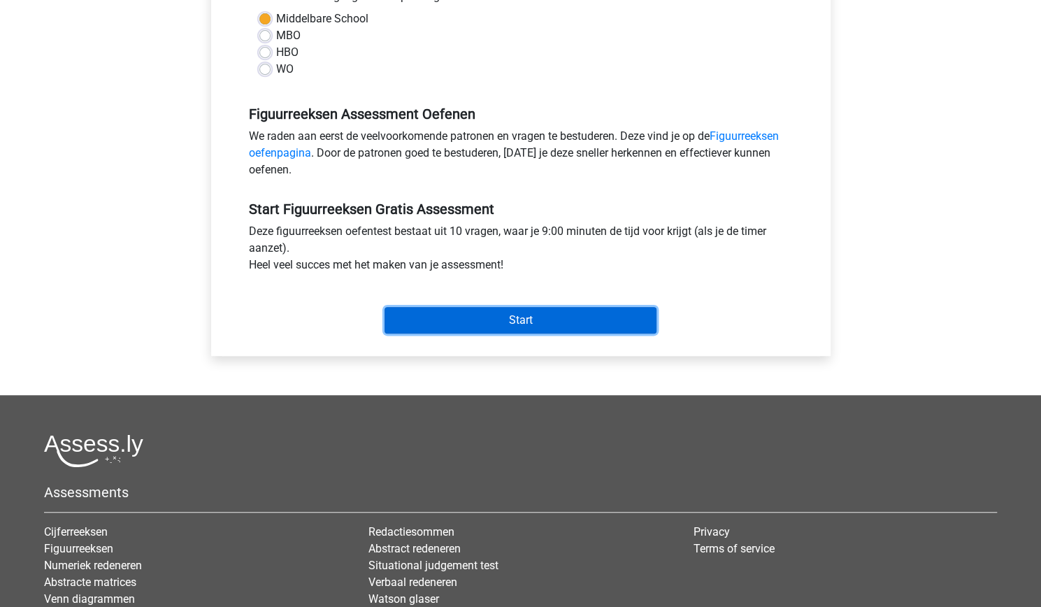
click at [615, 321] on input "Start" at bounding box center [521, 320] width 272 height 27
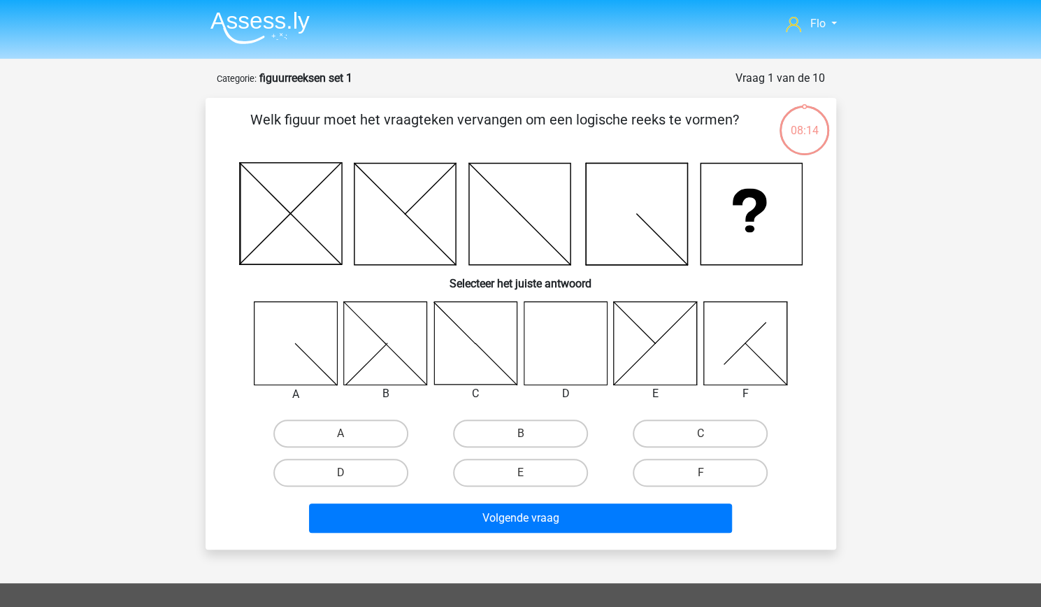
click at [571, 354] on icon at bounding box center [565, 342] width 83 height 83
click at [370, 475] on label "D" at bounding box center [340, 473] width 135 height 28
click at [350, 475] on input "D" at bounding box center [345, 477] width 9 height 9
radio input "true"
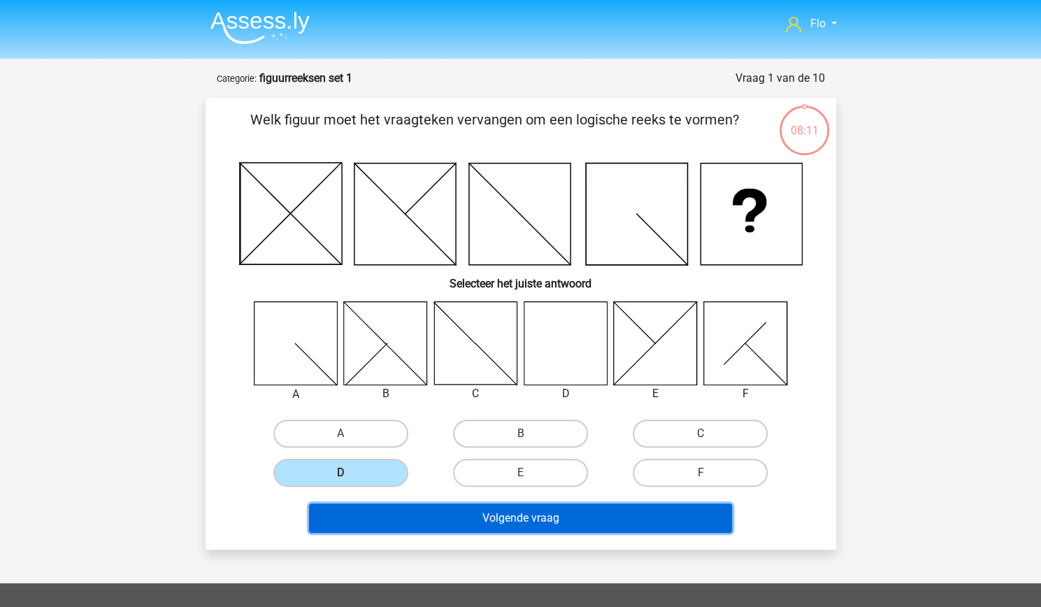
click at [443, 526] on button "Volgende vraag" at bounding box center [520, 517] width 423 height 29
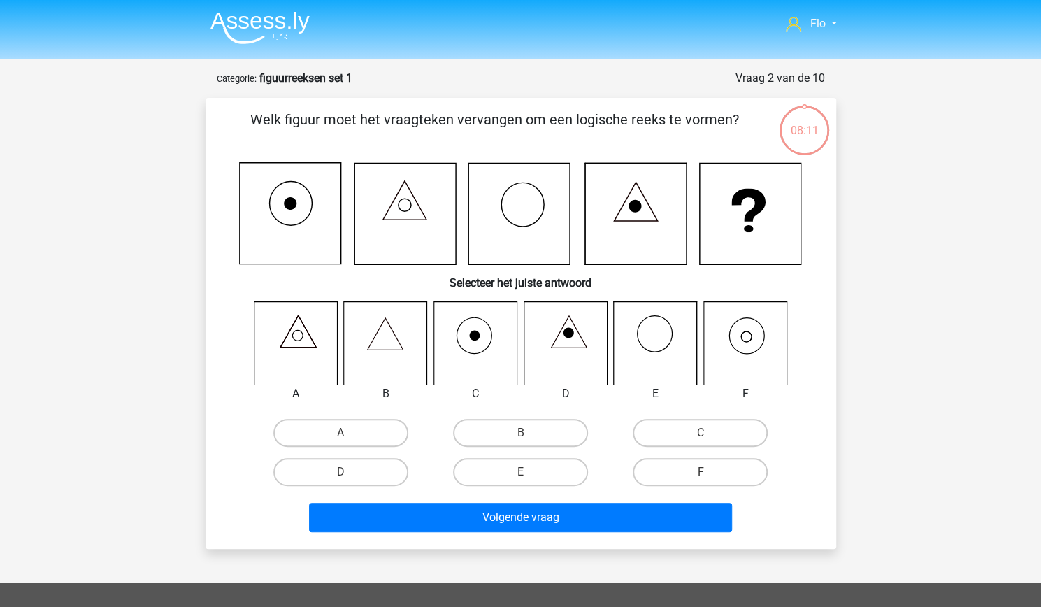
scroll to position [70, 0]
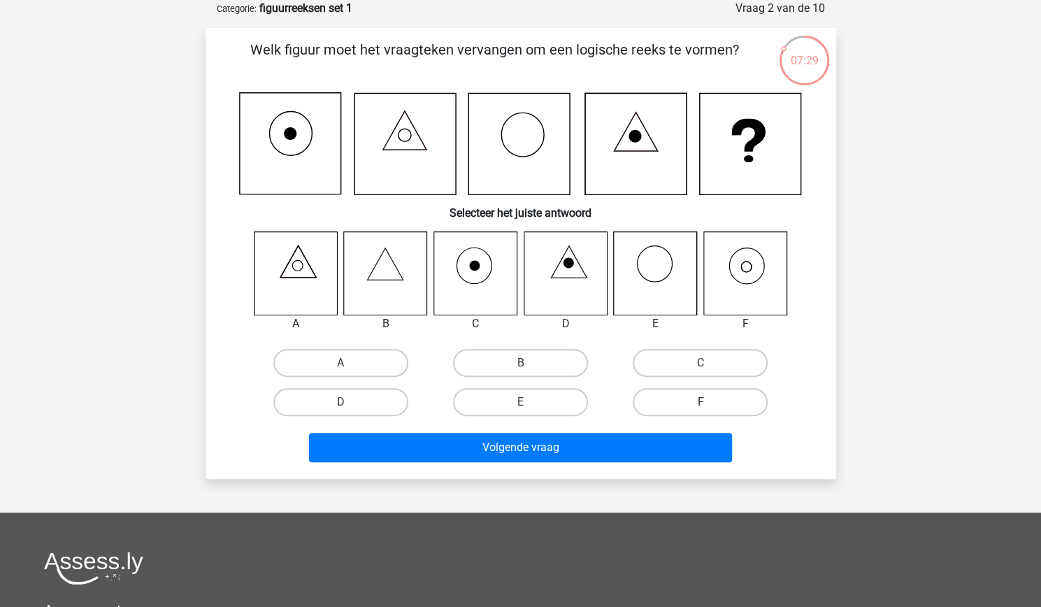
click at [726, 394] on label "F" at bounding box center [700, 402] width 135 height 28
click at [710, 402] on input "F" at bounding box center [705, 406] width 9 height 9
radio input "true"
click at [727, 395] on label "F" at bounding box center [700, 402] width 135 height 28
click at [710, 402] on input "F" at bounding box center [705, 406] width 9 height 9
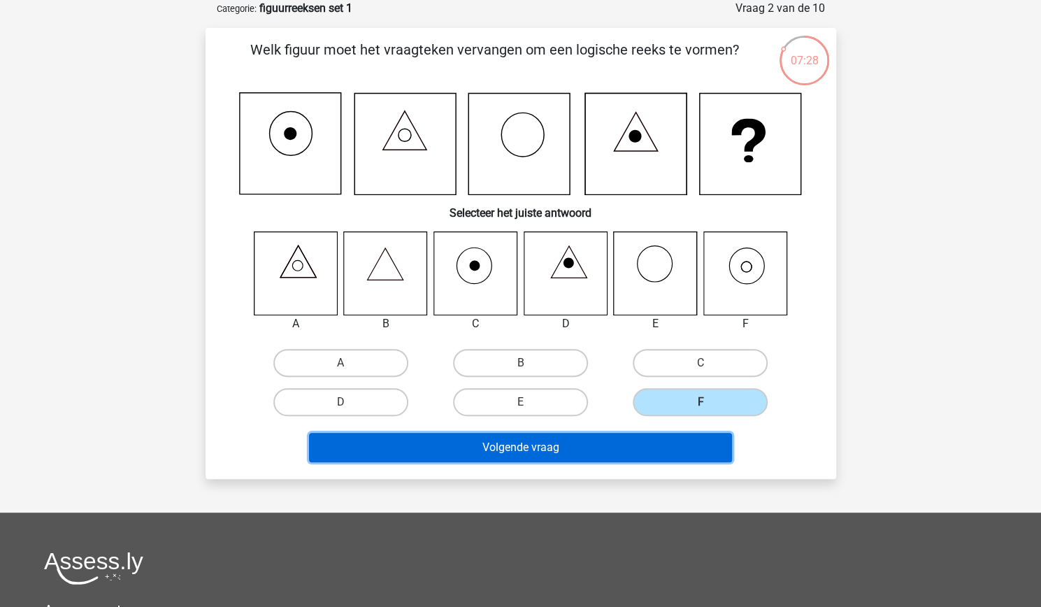
click at [683, 445] on button "Volgende vraag" at bounding box center [520, 447] width 423 height 29
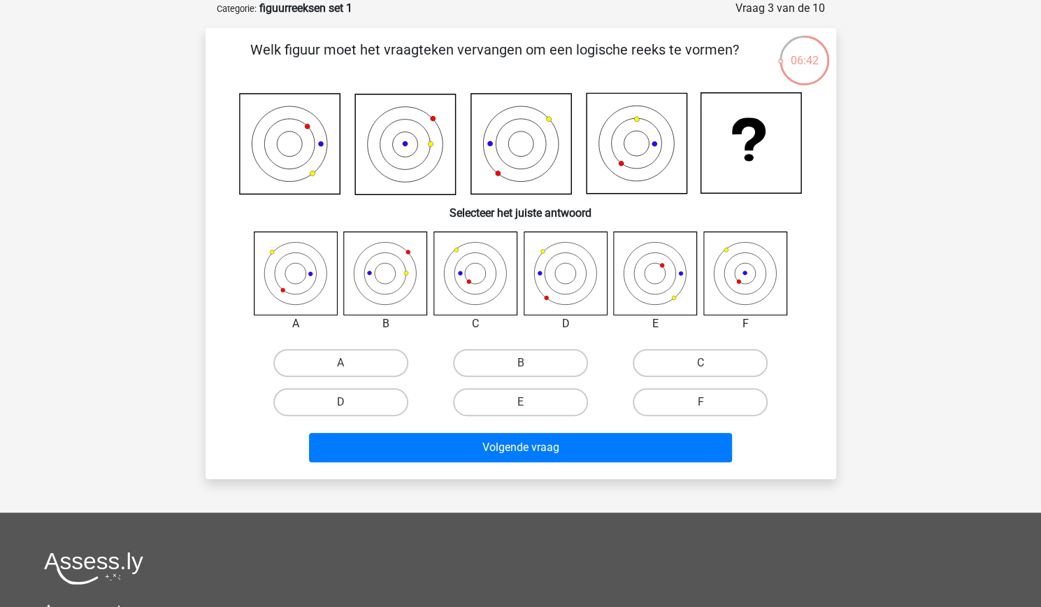
click at [645, 289] on icon at bounding box center [655, 272] width 83 height 83
click at [527, 321] on div "D" at bounding box center [566, 323] width 106 height 17
click at [675, 350] on label "C" at bounding box center [700, 363] width 135 height 28
click at [701, 363] on input "C" at bounding box center [705, 367] width 9 height 9
radio input "true"
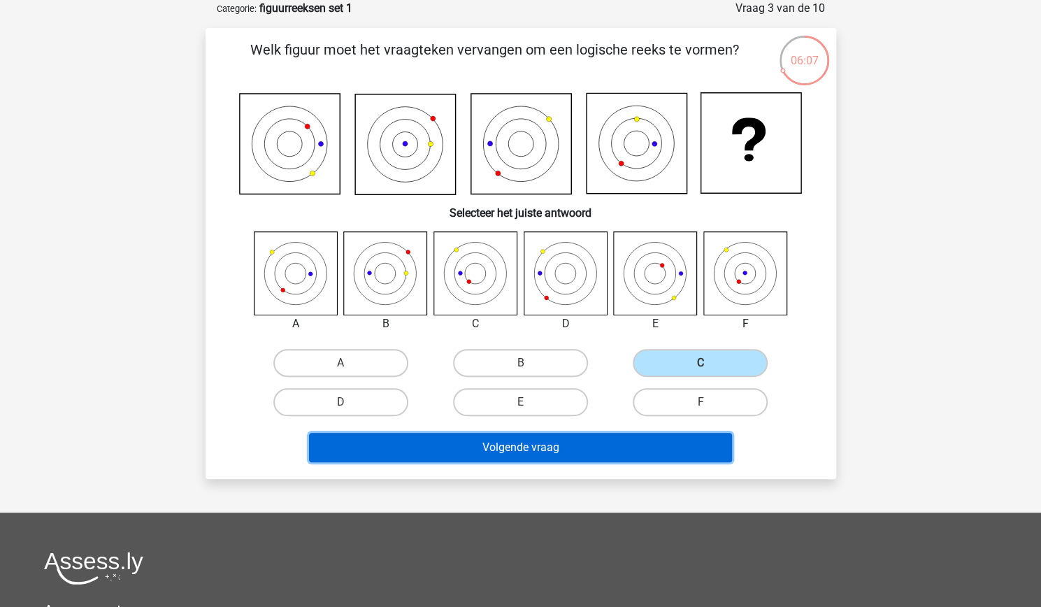
click at [591, 457] on button "Volgende vraag" at bounding box center [520, 447] width 423 height 29
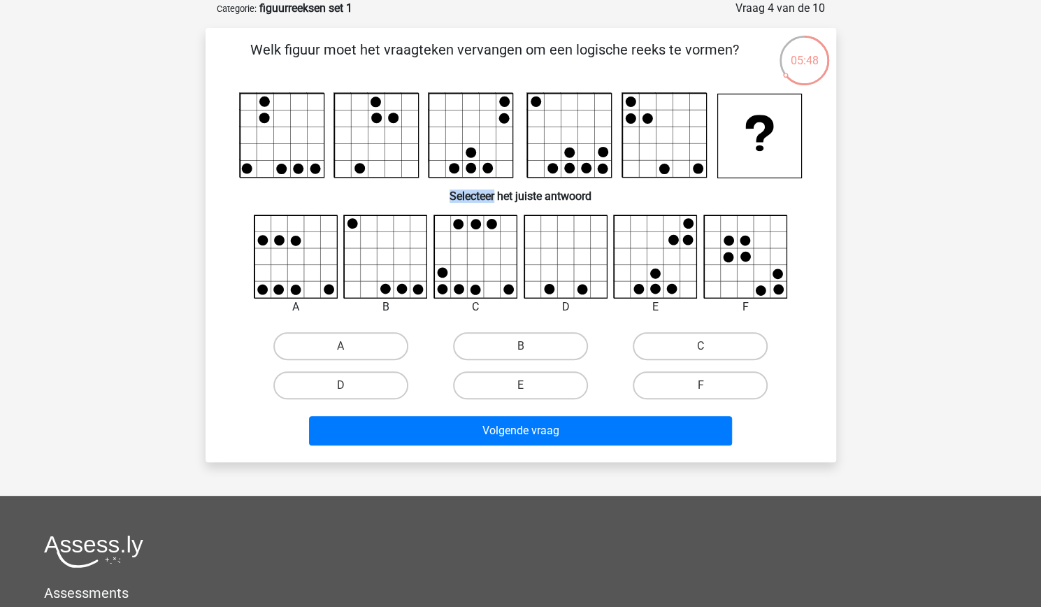
click at [365, 197] on h6 "Selecteer het juiste antwoord" at bounding box center [521, 190] width 586 height 24
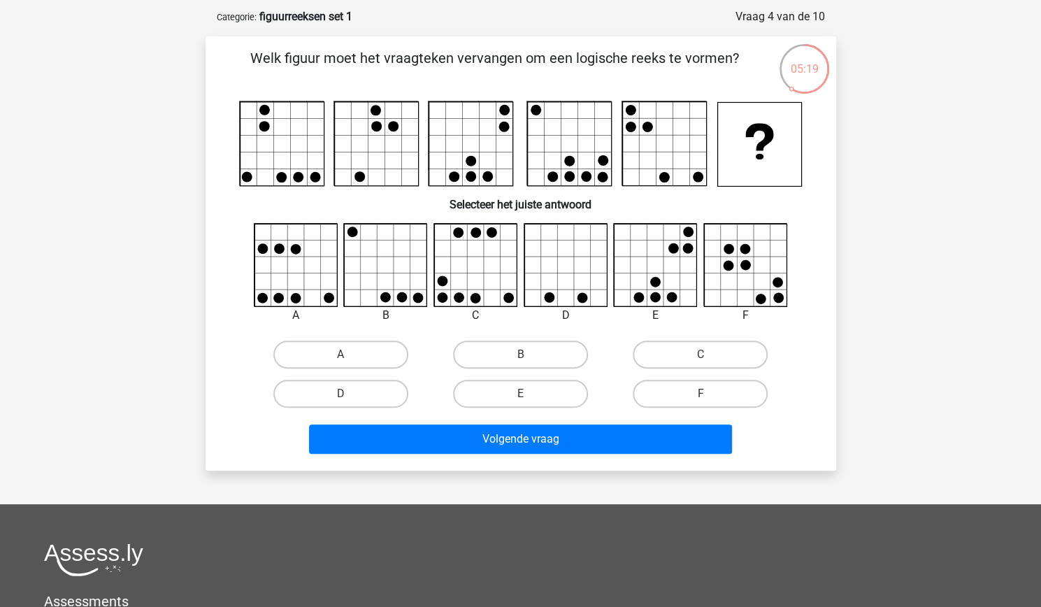
scroll to position [64, 0]
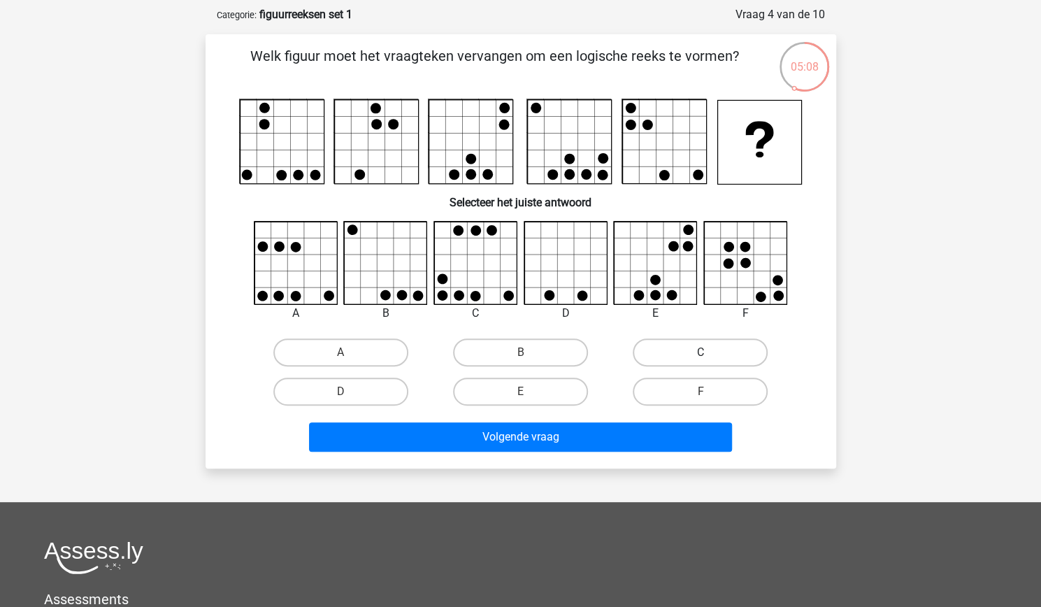
click at [675, 365] on label "C" at bounding box center [700, 352] width 135 height 28
click at [701, 362] on input "C" at bounding box center [705, 356] width 9 height 9
radio input "true"
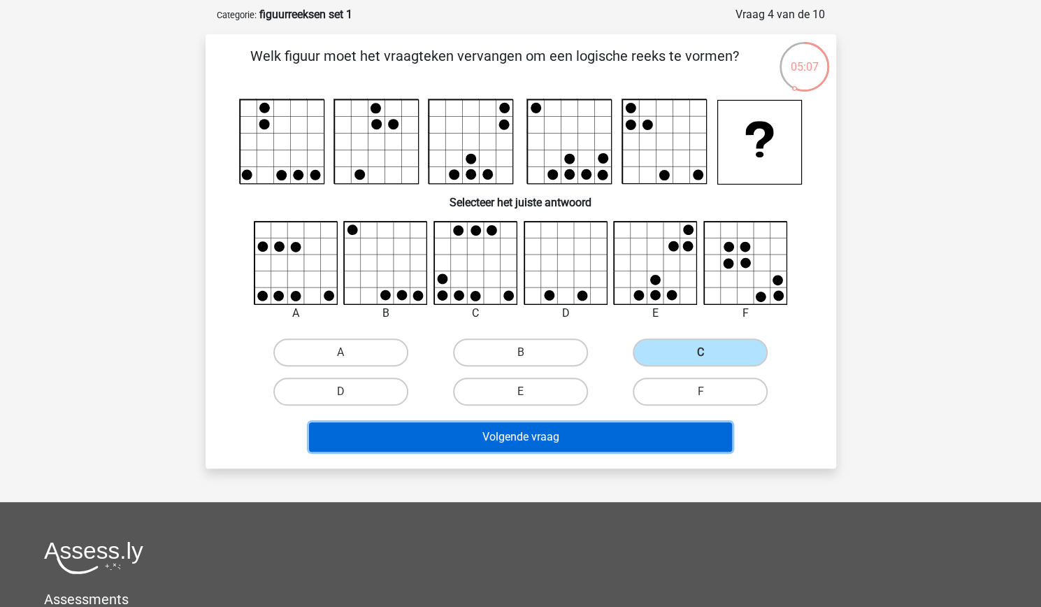
click at [627, 436] on button "Volgende vraag" at bounding box center [520, 436] width 423 height 29
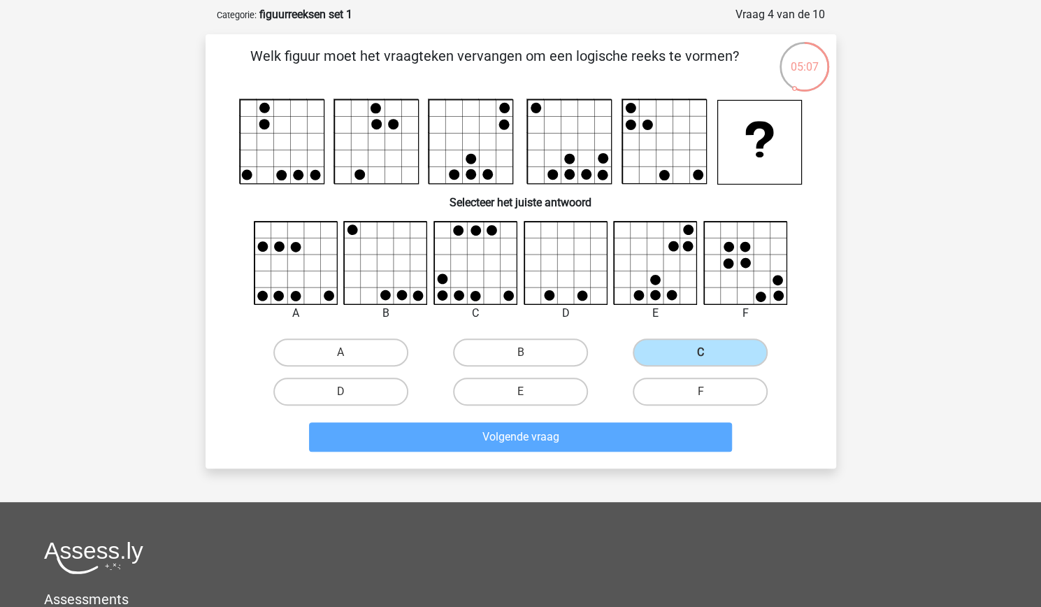
scroll to position [70, 0]
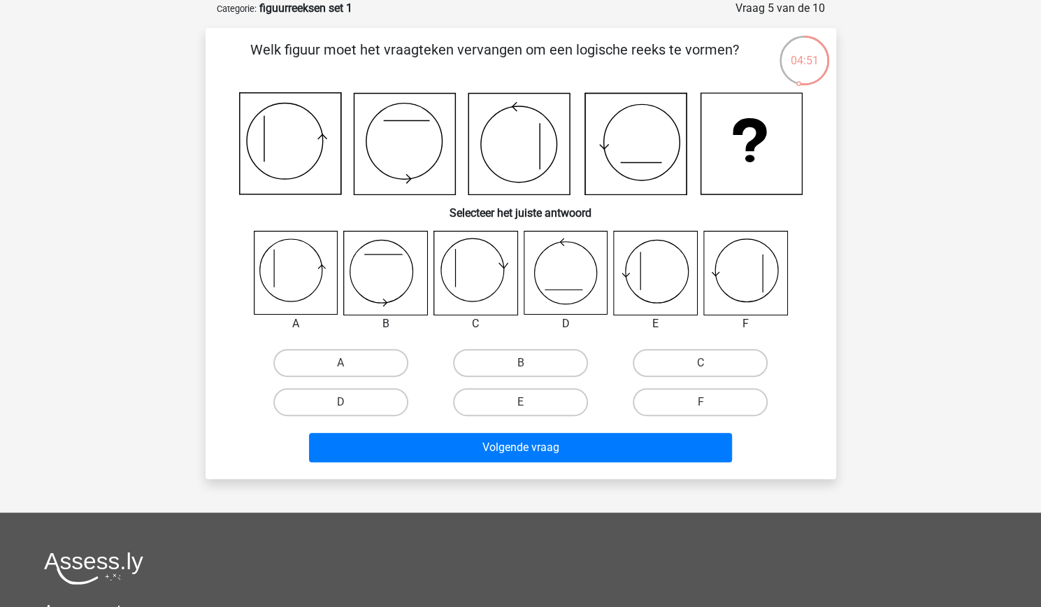
click at [362, 359] on label "A" at bounding box center [340, 363] width 135 height 28
click at [350, 363] on input "A" at bounding box center [345, 367] width 9 height 9
radio input "true"
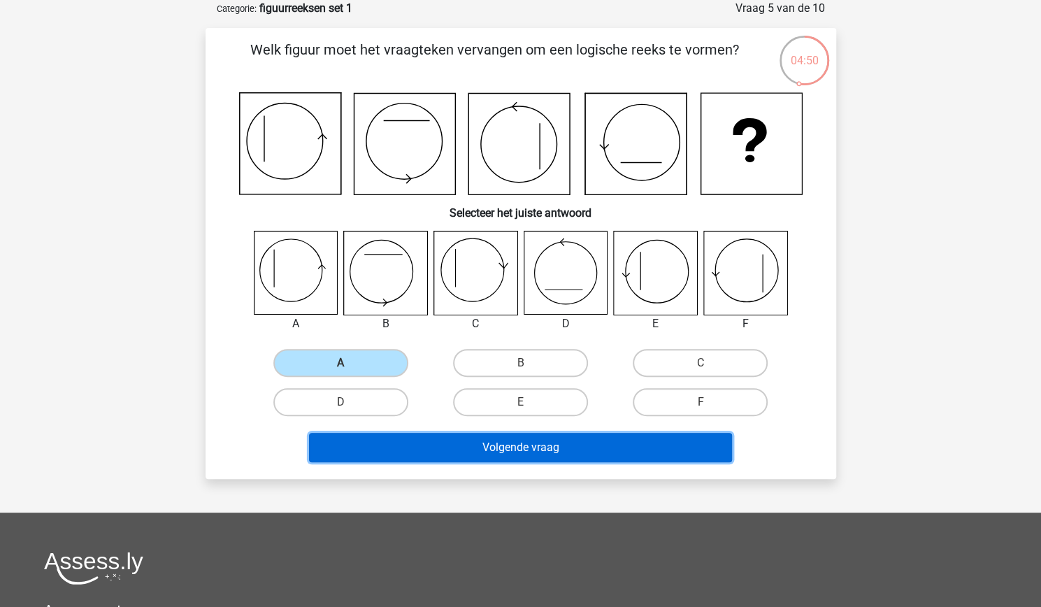
click at [459, 457] on button "Volgende vraag" at bounding box center [520, 447] width 423 height 29
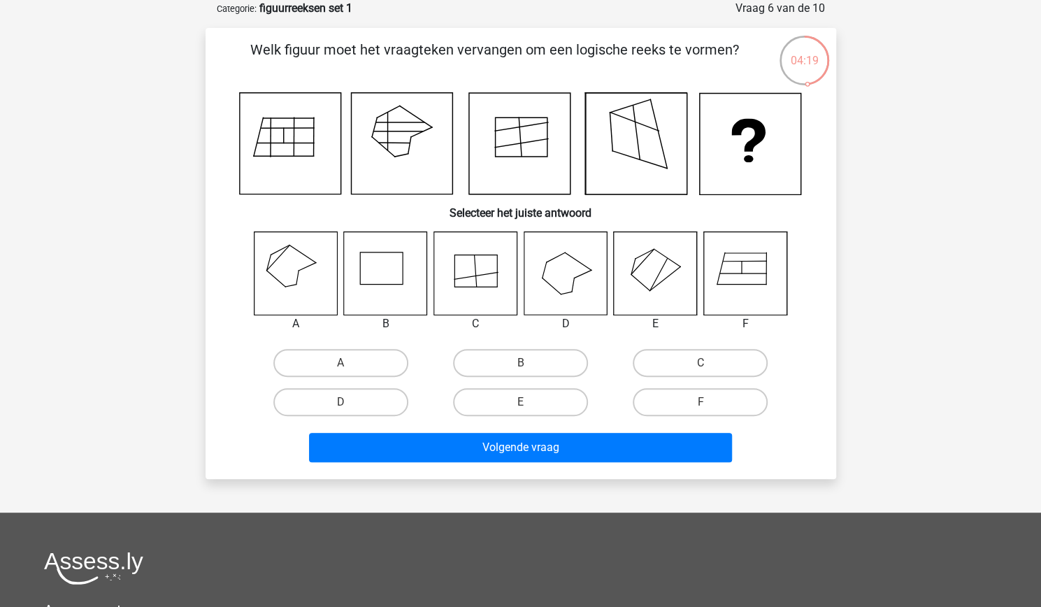
click at [298, 297] on icon at bounding box center [295, 272] width 83 height 83
click at [350, 355] on label "A" at bounding box center [340, 363] width 135 height 28
click at [350, 363] on input "A" at bounding box center [345, 367] width 9 height 9
radio input "true"
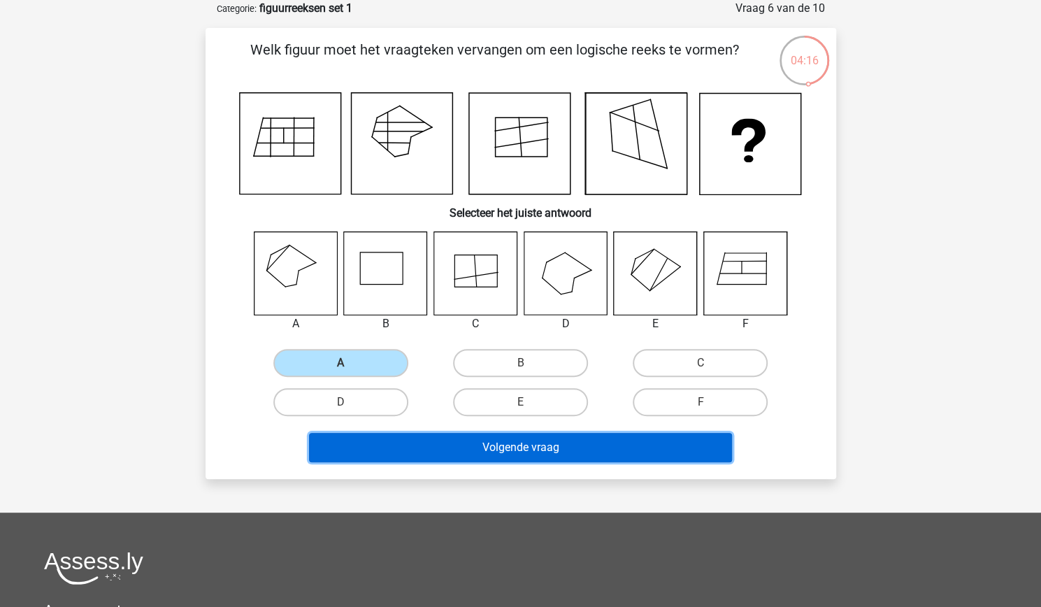
click at [446, 456] on button "Volgende vraag" at bounding box center [520, 447] width 423 height 29
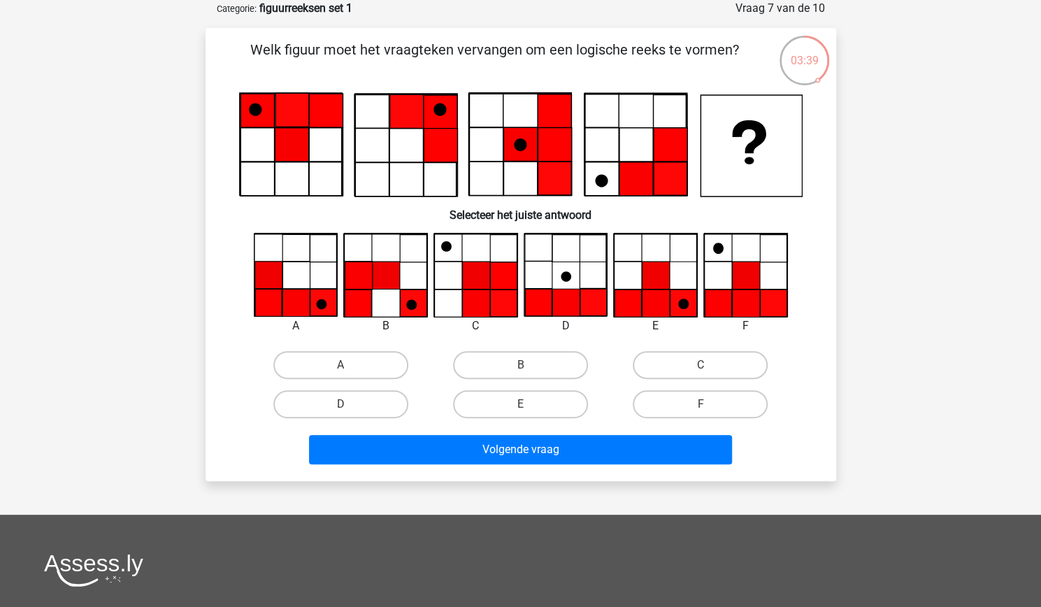
click at [343, 405] on input "D" at bounding box center [345, 408] width 9 height 9
radio input "true"
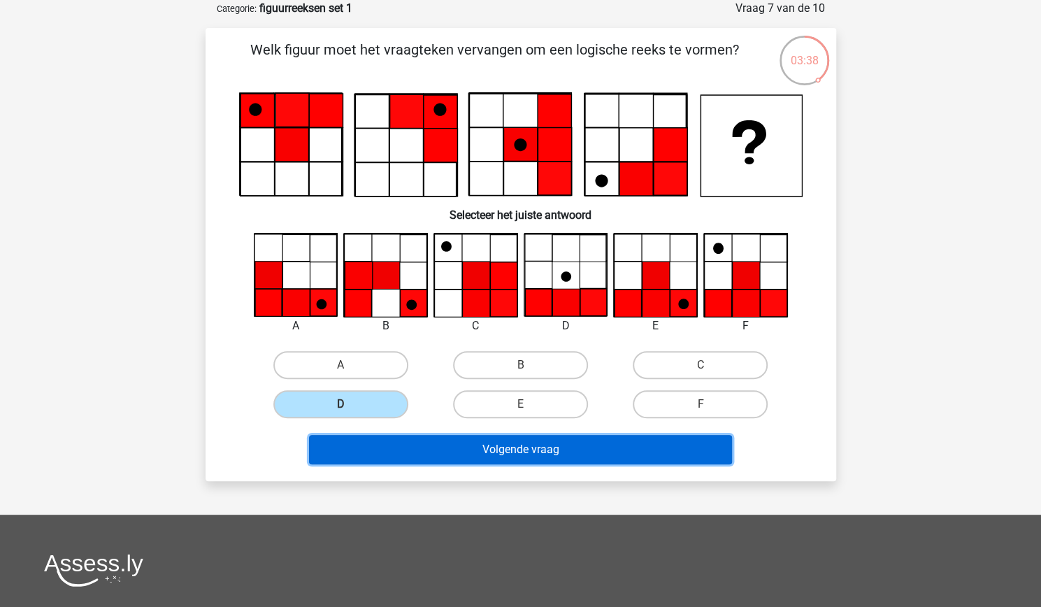
click at [403, 441] on button "Volgende vraag" at bounding box center [520, 449] width 423 height 29
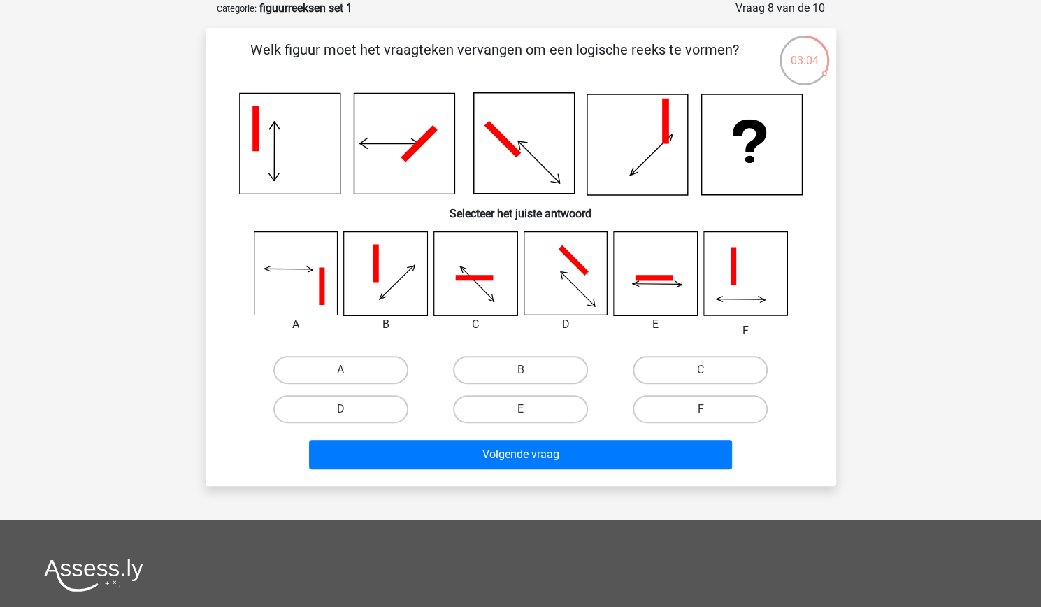
click at [744, 361] on label "C" at bounding box center [700, 370] width 135 height 28
click at [710, 370] on input "C" at bounding box center [705, 374] width 9 height 9
radio input "true"
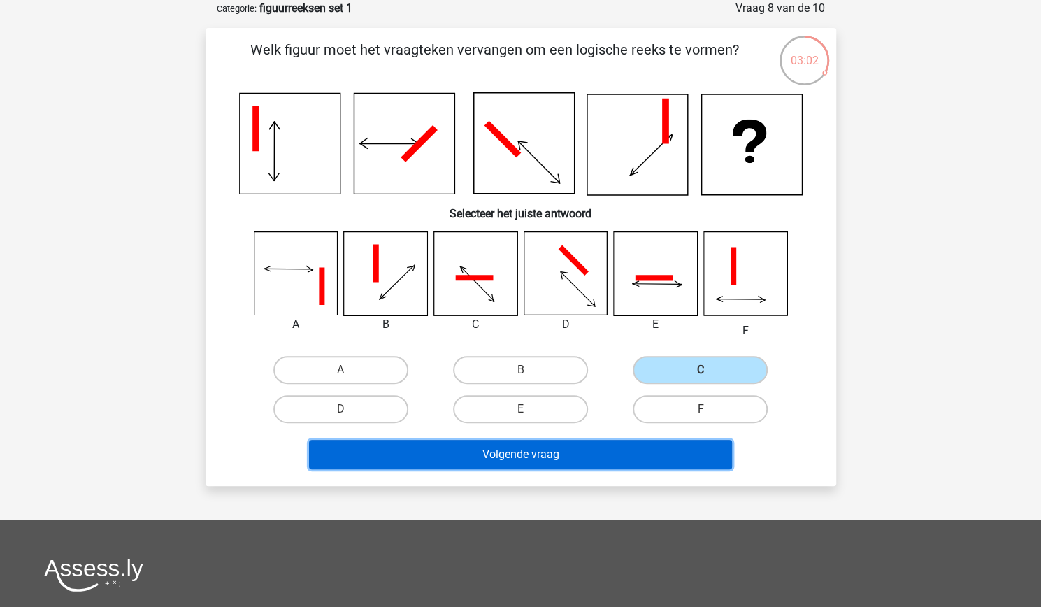
click at [642, 464] on button "Volgende vraag" at bounding box center [520, 454] width 423 height 29
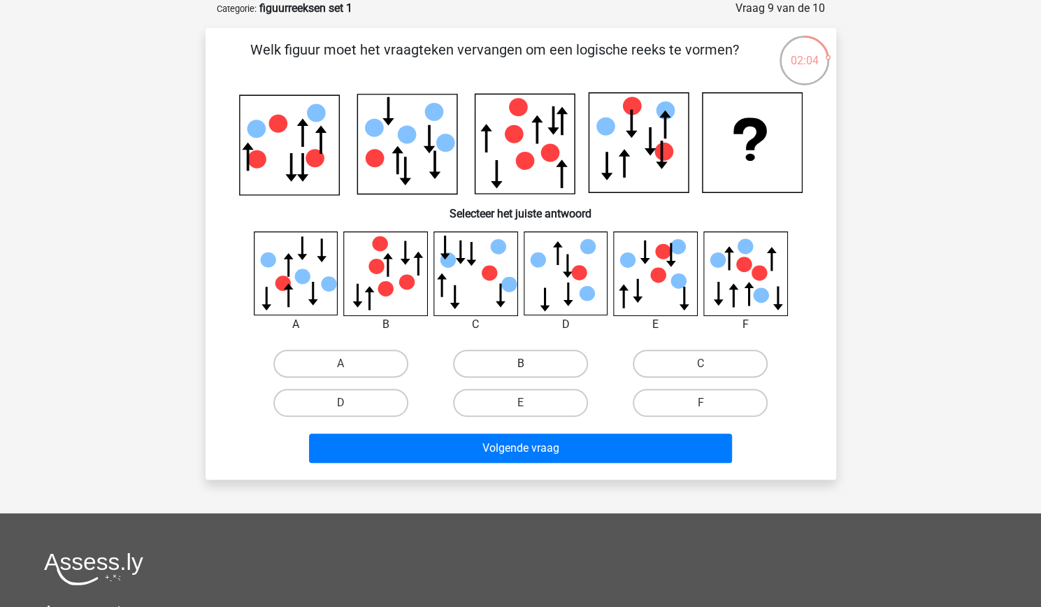
click at [520, 362] on label "B" at bounding box center [520, 364] width 135 height 28
click at [520, 364] on input "B" at bounding box center [524, 368] width 9 height 9
radio input "true"
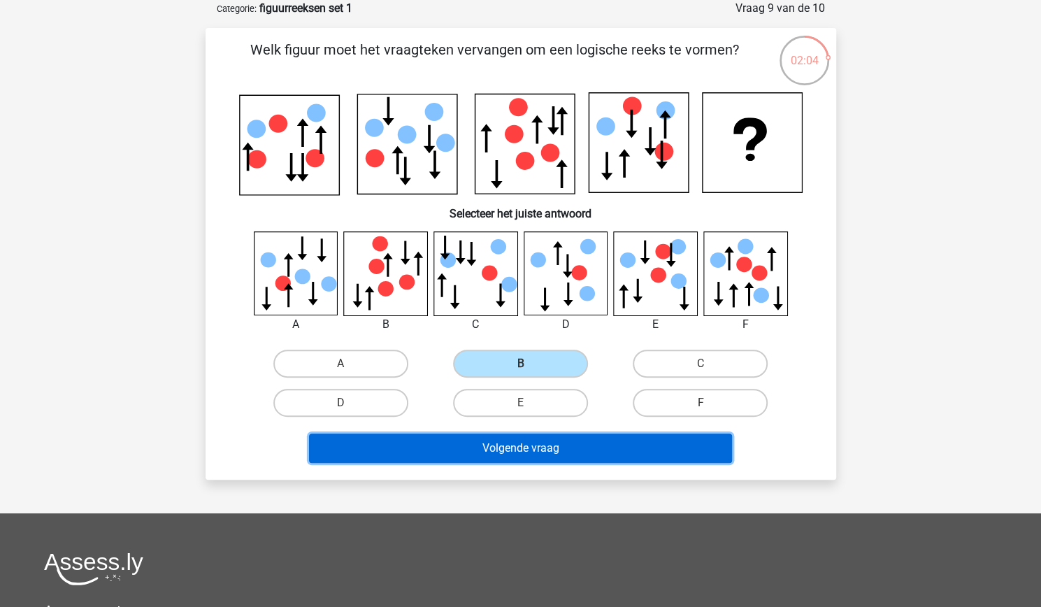
click at [521, 452] on button "Volgende vraag" at bounding box center [520, 448] width 423 height 29
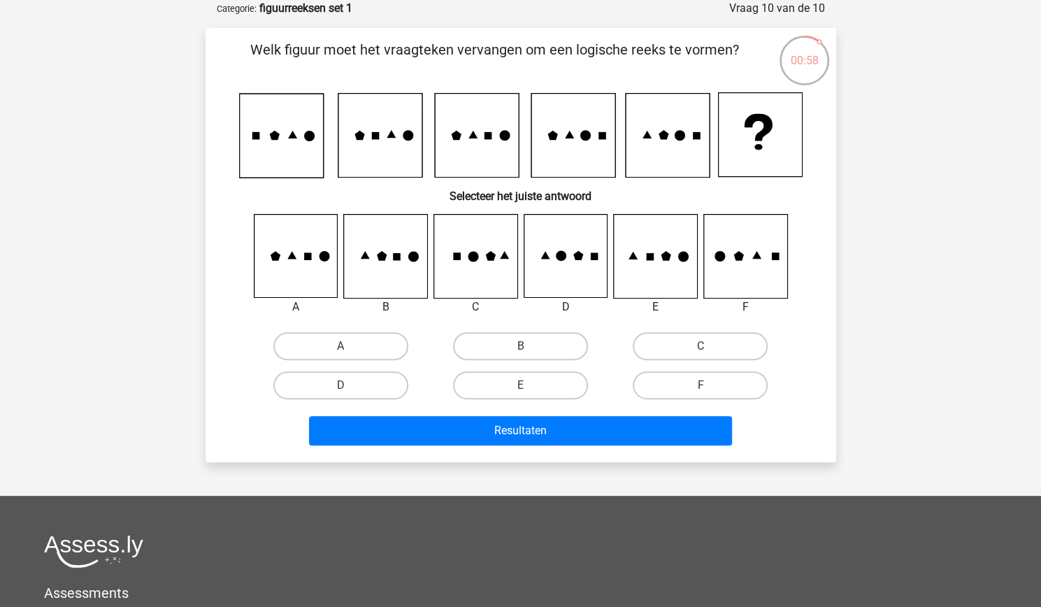
click at [748, 373] on label "F" at bounding box center [700, 385] width 135 height 28
click at [710, 385] on input "F" at bounding box center [705, 389] width 9 height 9
radio input "true"
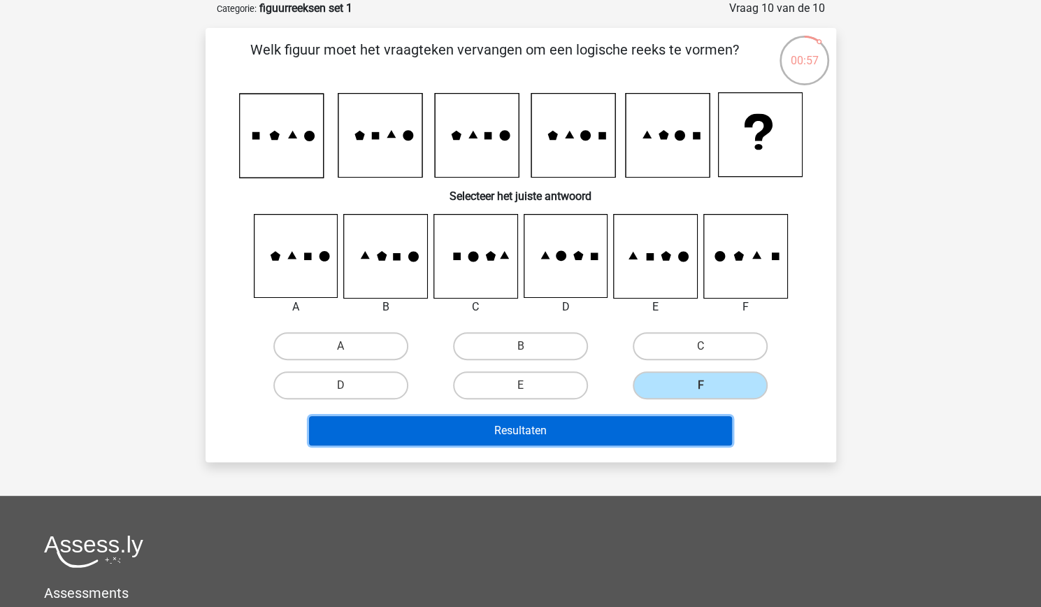
click at [638, 435] on button "Resultaten" at bounding box center [520, 430] width 423 height 29
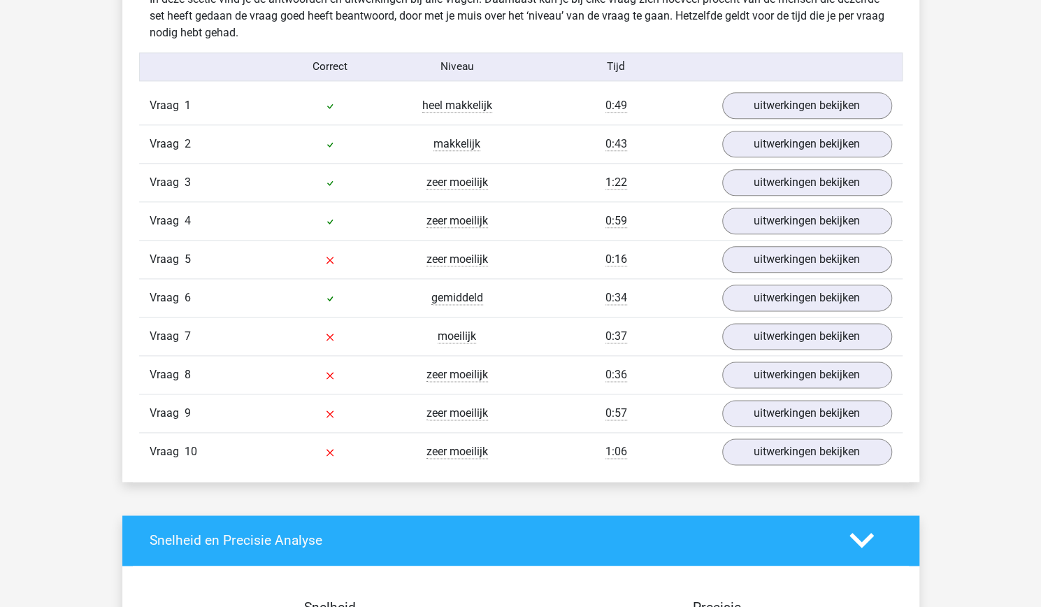
scroll to position [877, 0]
click at [827, 256] on link "uitwerkingen bekijken" at bounding box center [806, 259] width 195 height 31
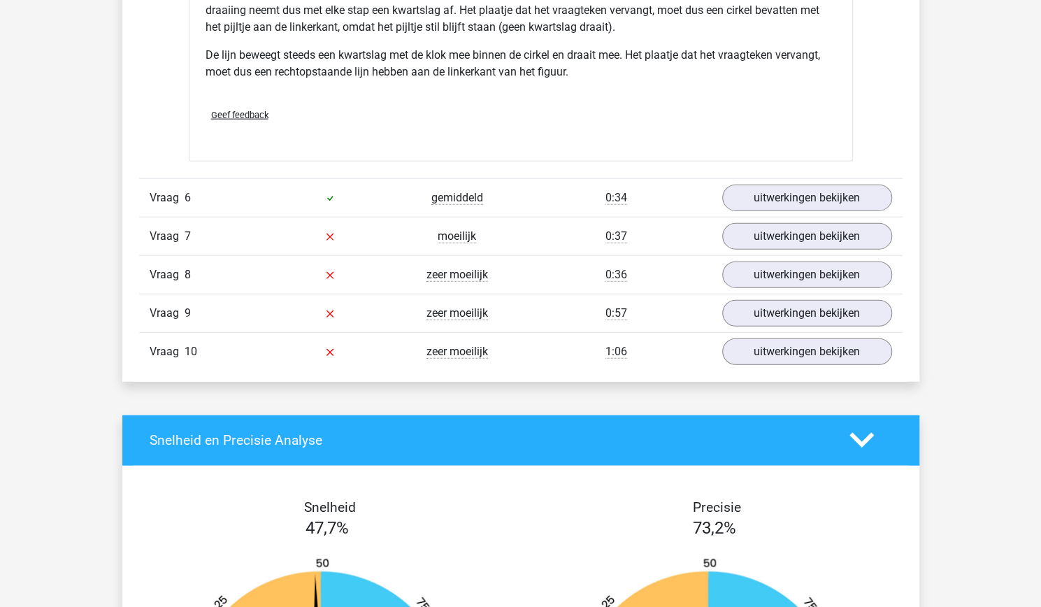
scroll to position [1863, 0]
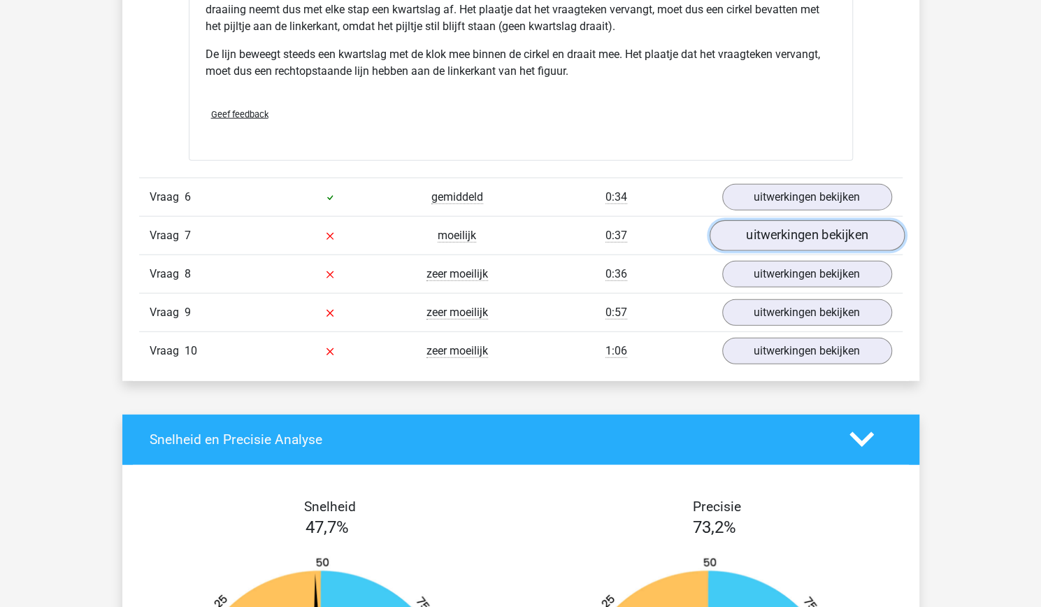
click at [752, 230] on link "uitwerkingen bekijken" at bounding box center [806, 235] width 195 height 31
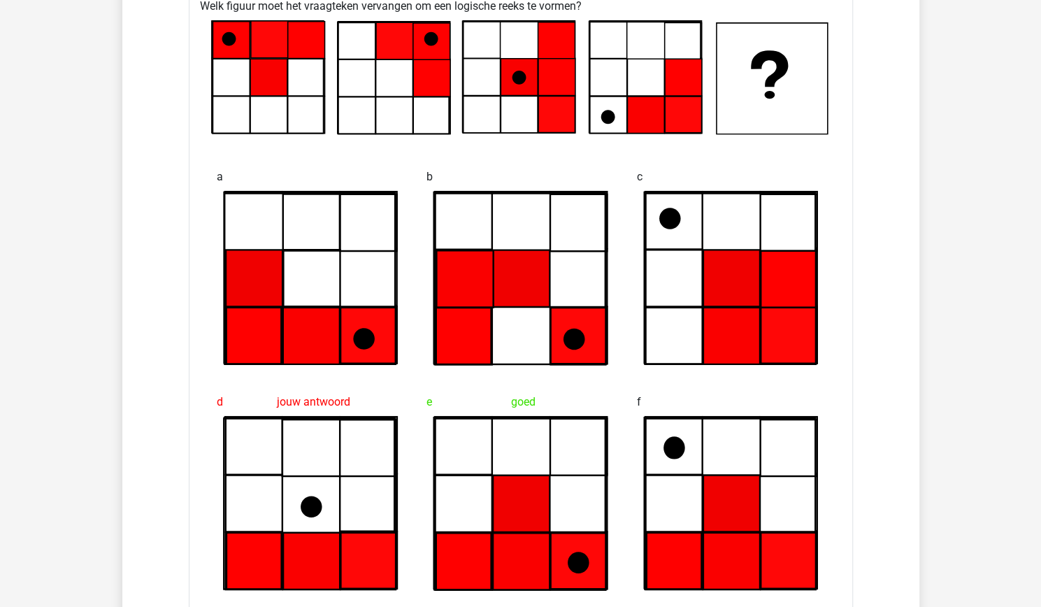
scroll to position [2141, 0]
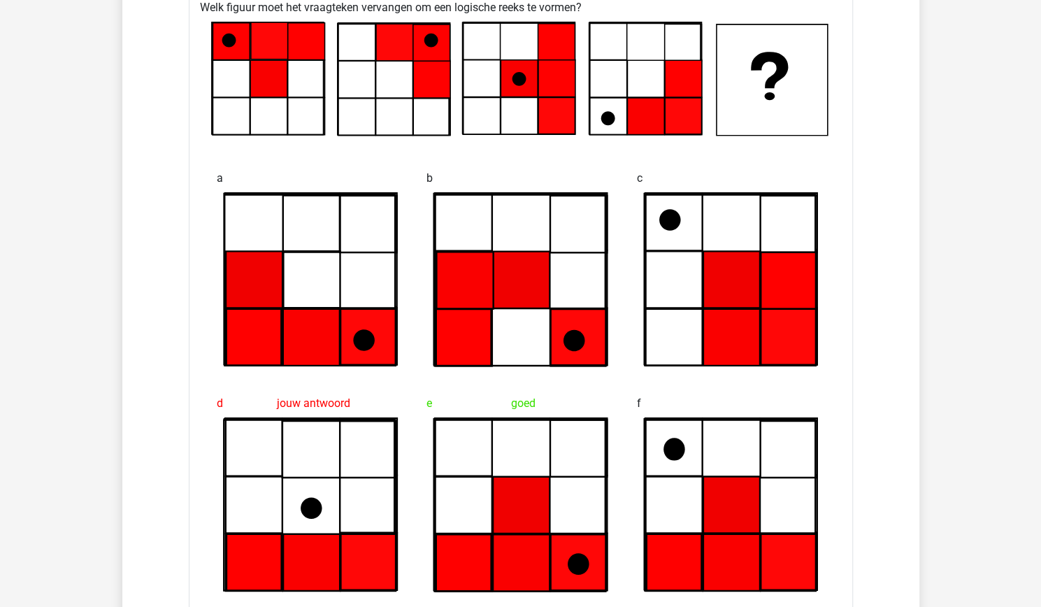
click at [233, 34] on icon at bounding box center [229, 41] width 14 height 14
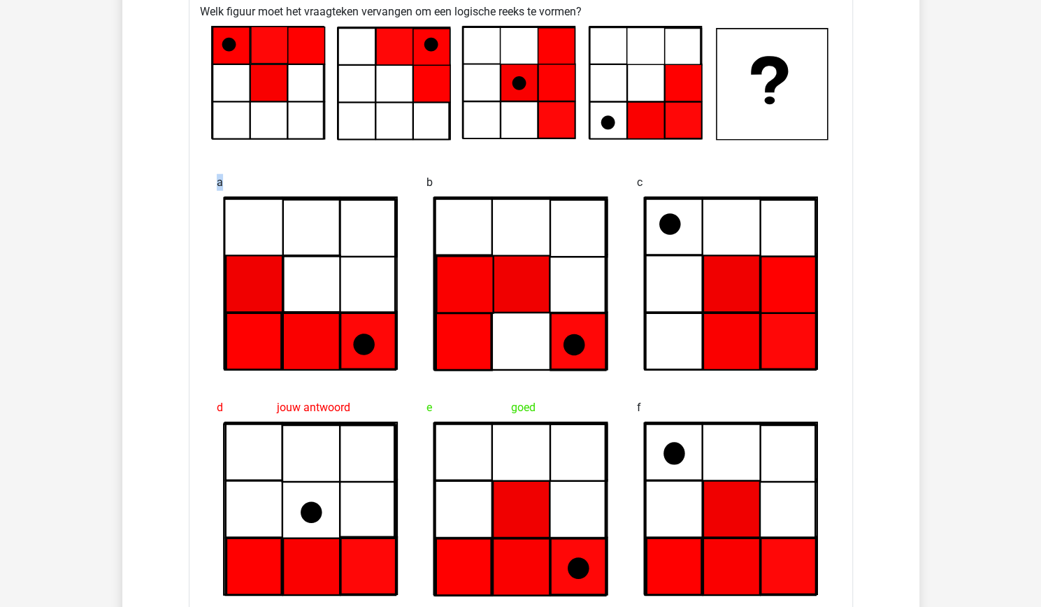
click at [424, 89] on icon at bounding box center [432, 83] width 37 height 37
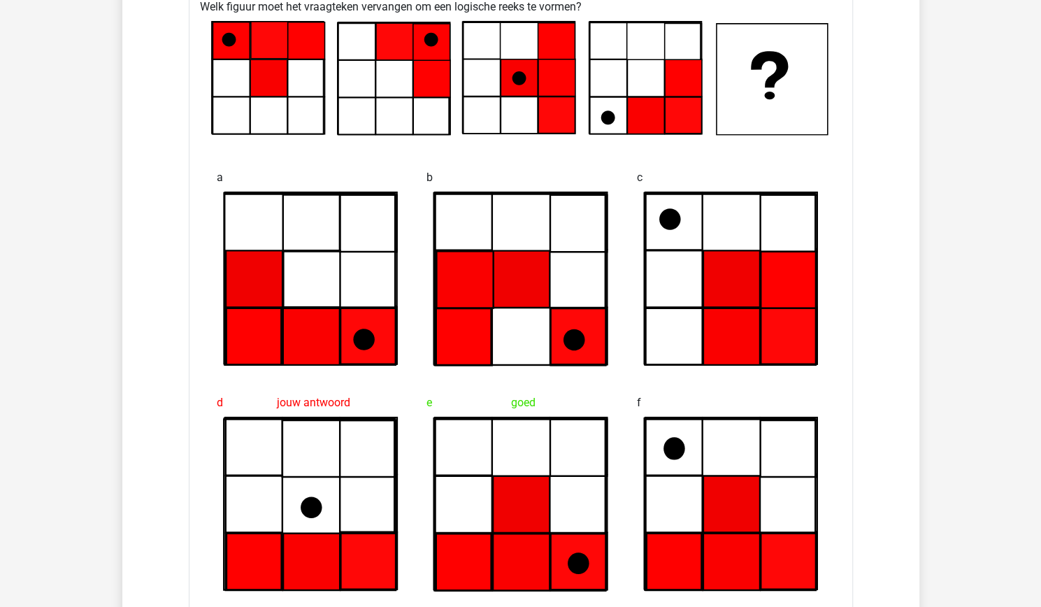
click at [696, 105] on icon at bounding box center [684, 115] width 37 height 37
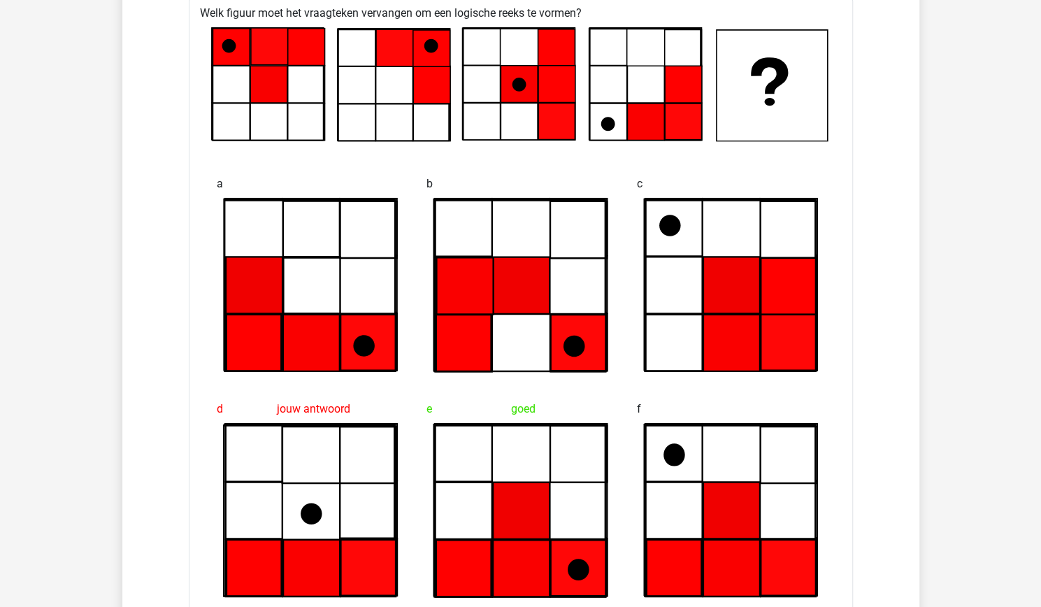
scroll to position [2112, 0]
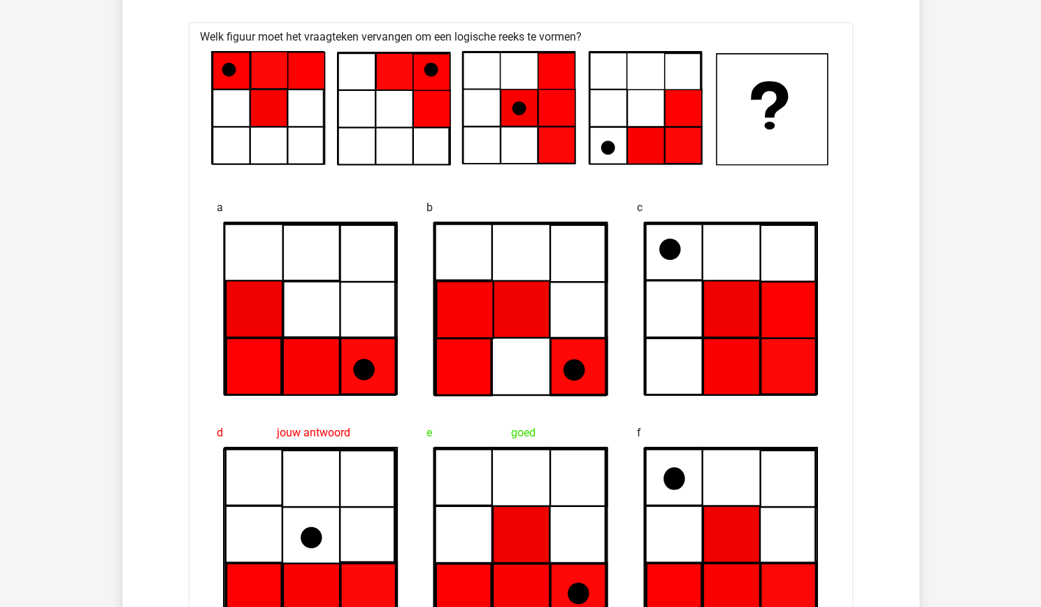
click at [726, 136] on icon at bounding box center [773, 109] width 111 height 111
click at [710, 131] on icon at bounding box center [521, 108] width 620 height 115
click at [681, 130] on icon at bounding box center [684, 145] width 37 height 37
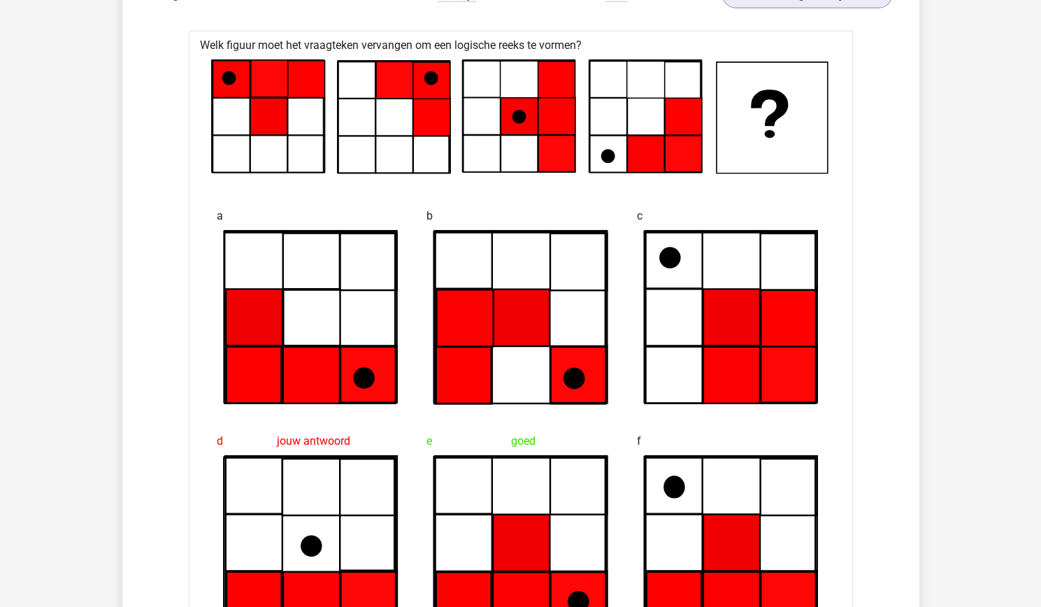
scroll to position [2108, 0]
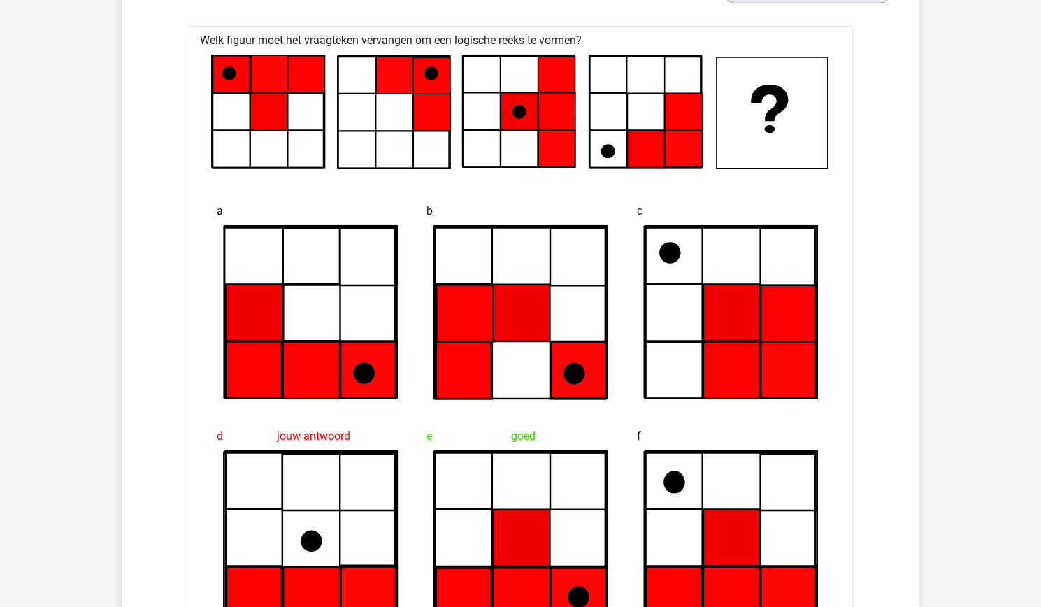
click at [681, 157] on icon at bounding box center [684, 149] width 37 height 37
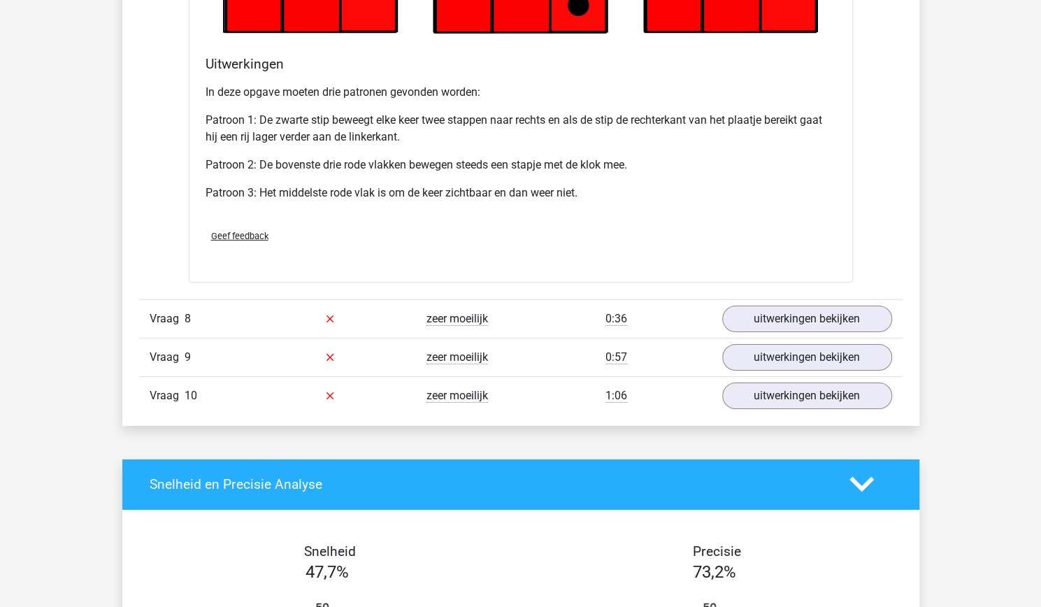
scroll to position [2701, 0]
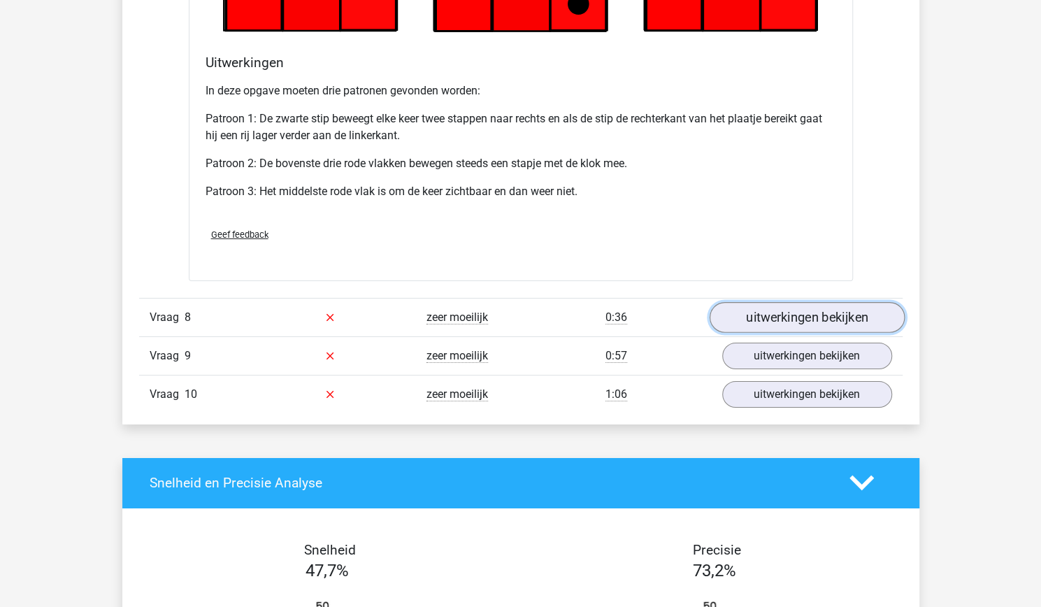
click at [871, 311] on link "uitwerkingen bekijken" at bounding box center [806, 317] width 195 height 31
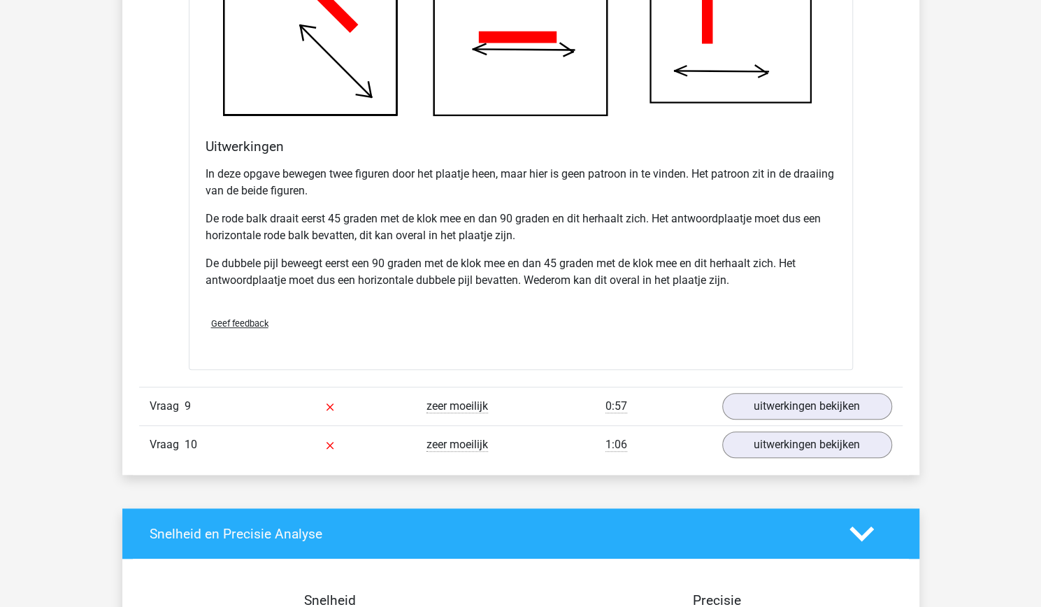
scroll to position [3537, 0]
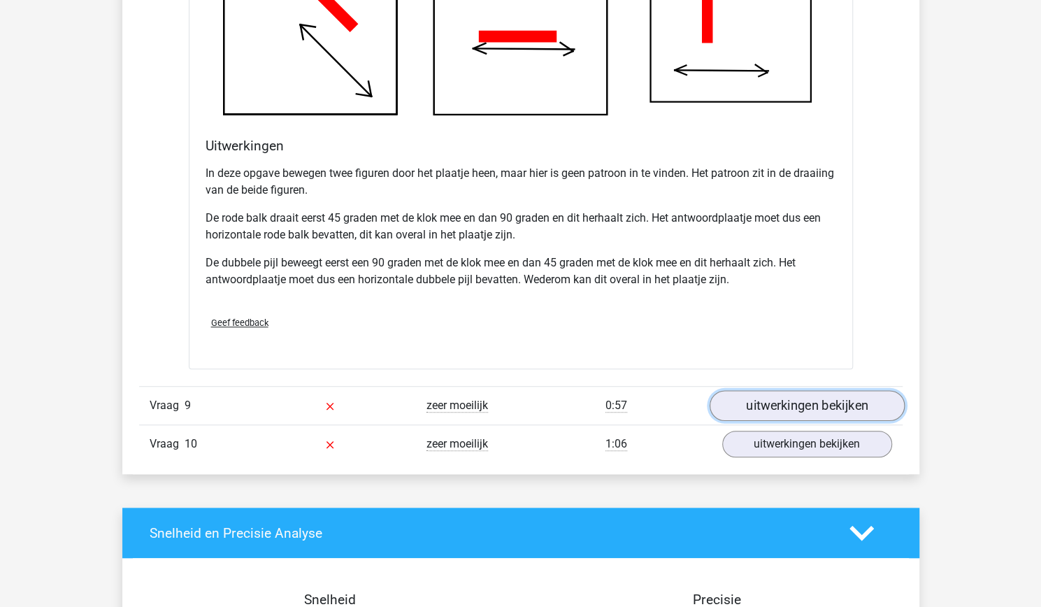
click at [840, 402] on link "uitwerkingen bekijken" at bounding box center [806, 406] width 195 height 31
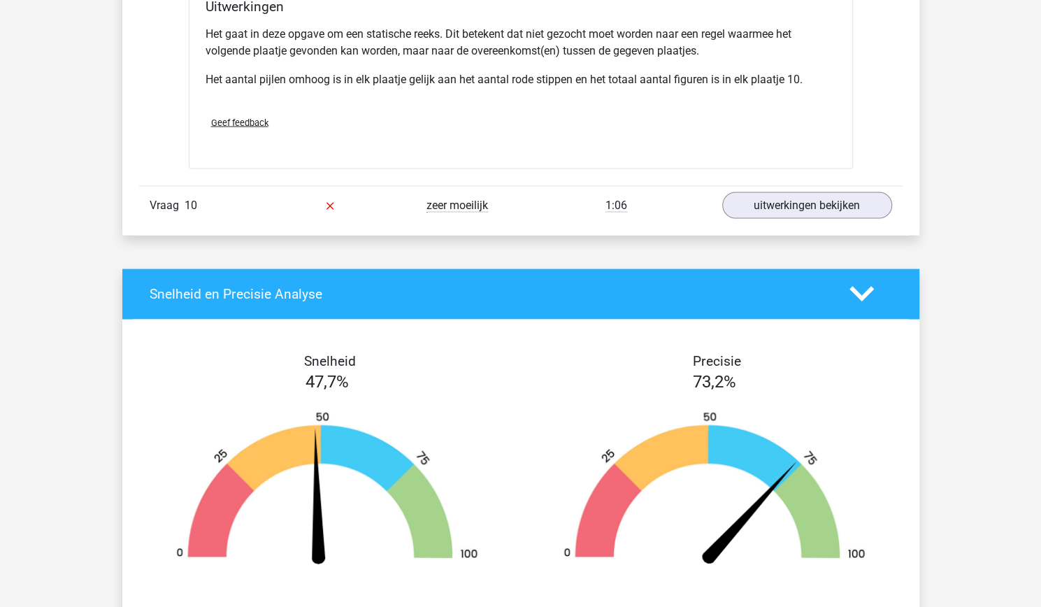
scroll to position [4590, 0]
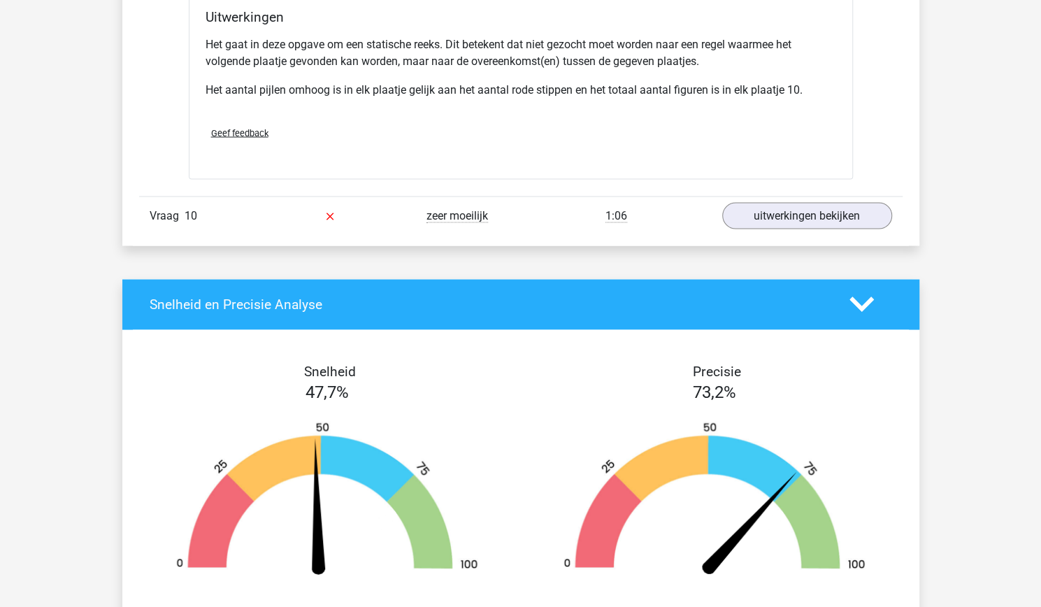
click at [836, 224] on div "Vraag 10 zeer moeilijk 1:06 uitwerkingen bekijken" at bounding box center [521, 215] width 764 height 38
click at [818, 208] on link "uitwerkingen bekijken" at bounding box center [806, 215] width 195 height 31
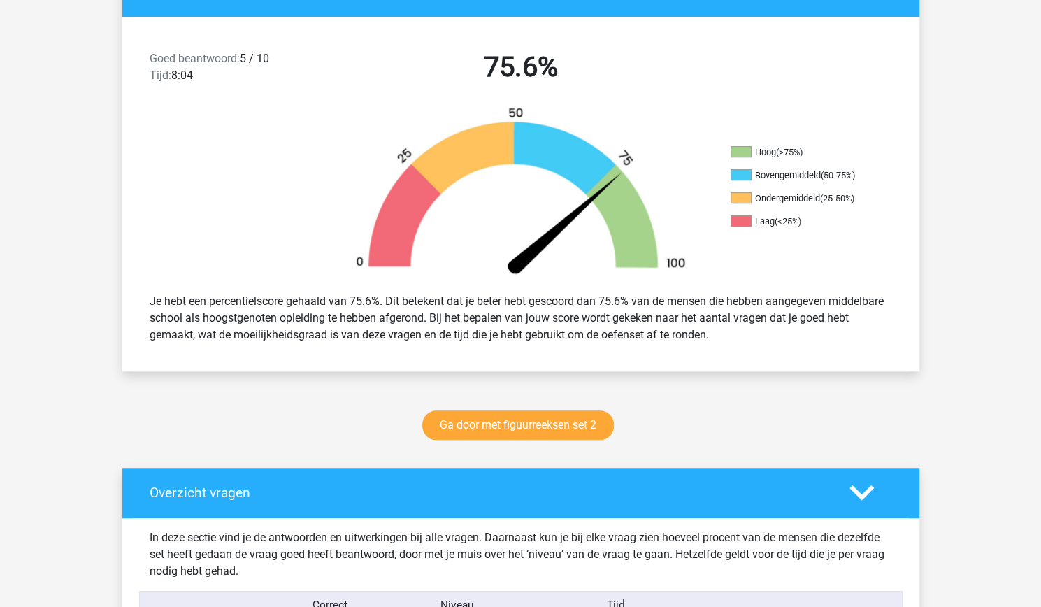
scroll to position [0, 0]
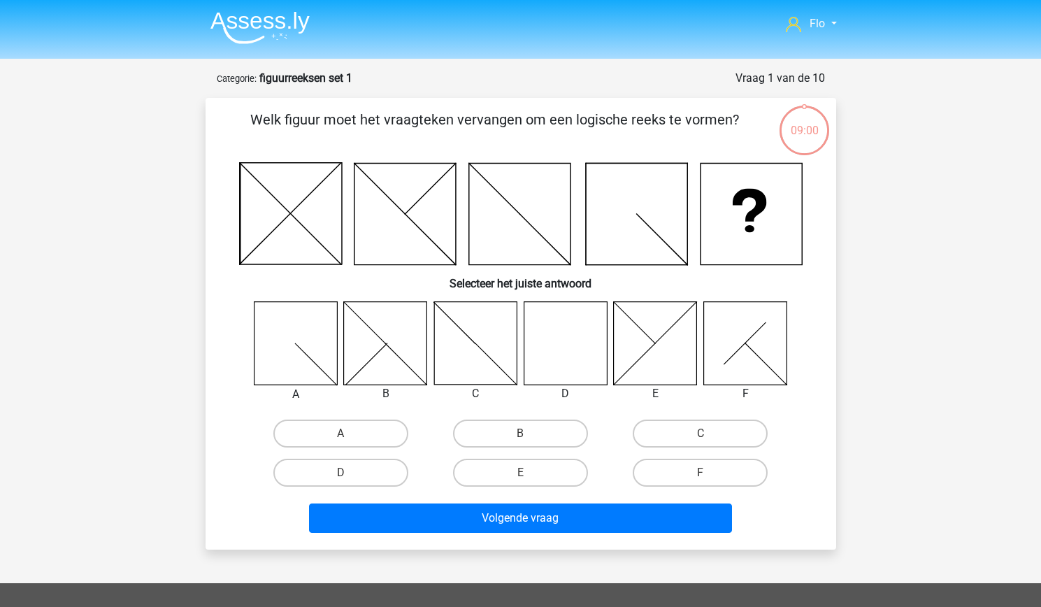
scroll to position [70, 0]
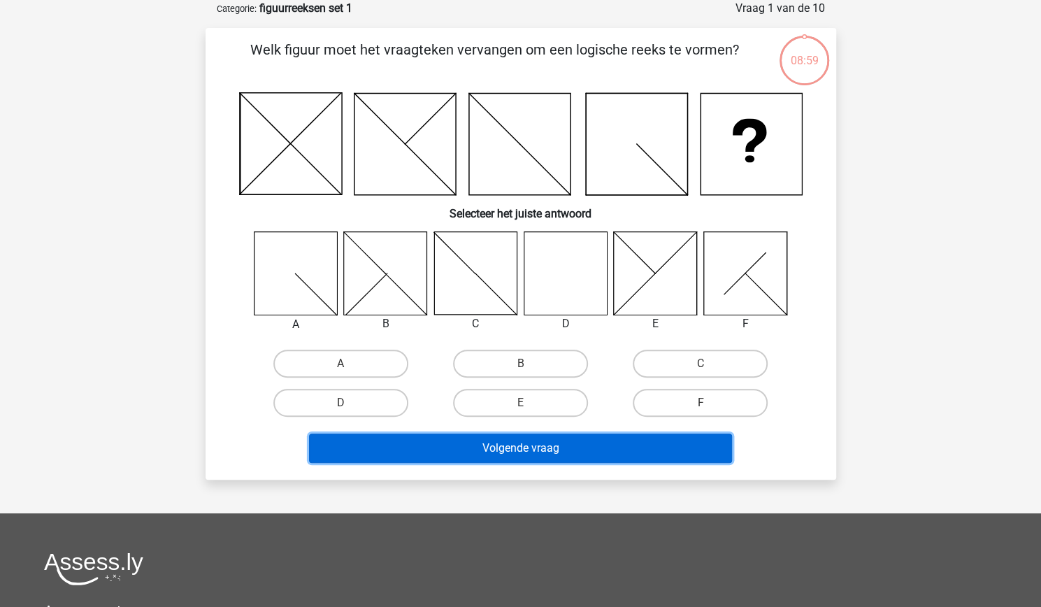
drag, startPoint x: 0, startPoint y: 0, endPoint x: 488, endPoint y: 454, distance: 666.5
click at [488, 454] on button "Volgende vraag" at bounding box center [520, 448] width 423 height 29
drag, startPoint x: 488, startPoint y: 454, endPoint x: 303, endPoint y: 169, distance: 339.6
click at [303, 169] on div "Welk figuur moet het vraagteken vervangen om een logische reeks te vormen? Sele…" at bounding box center [521, 253] width 620 height 429
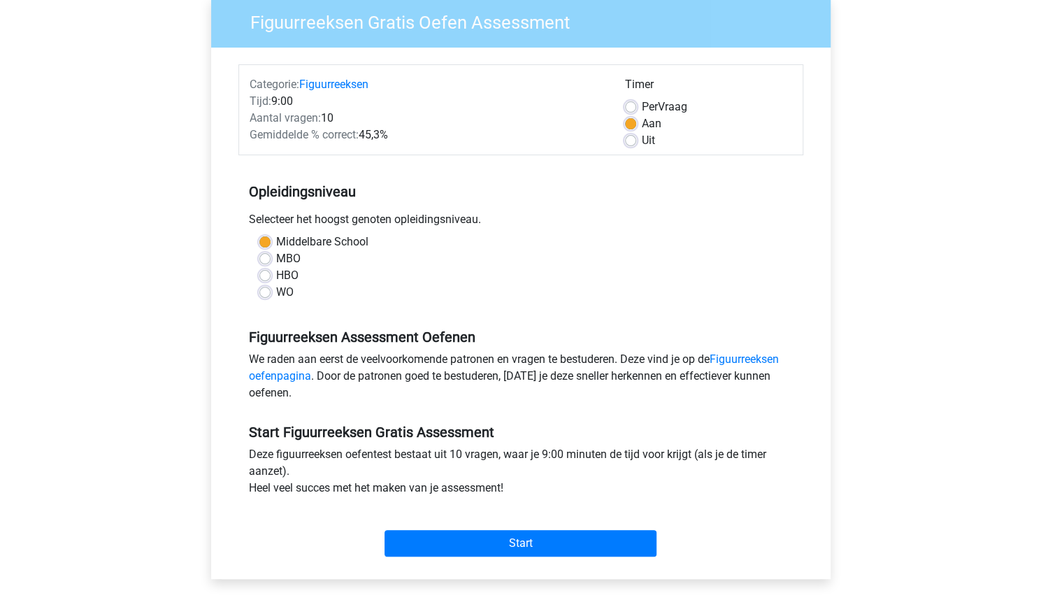
scroll to position [113, 0]
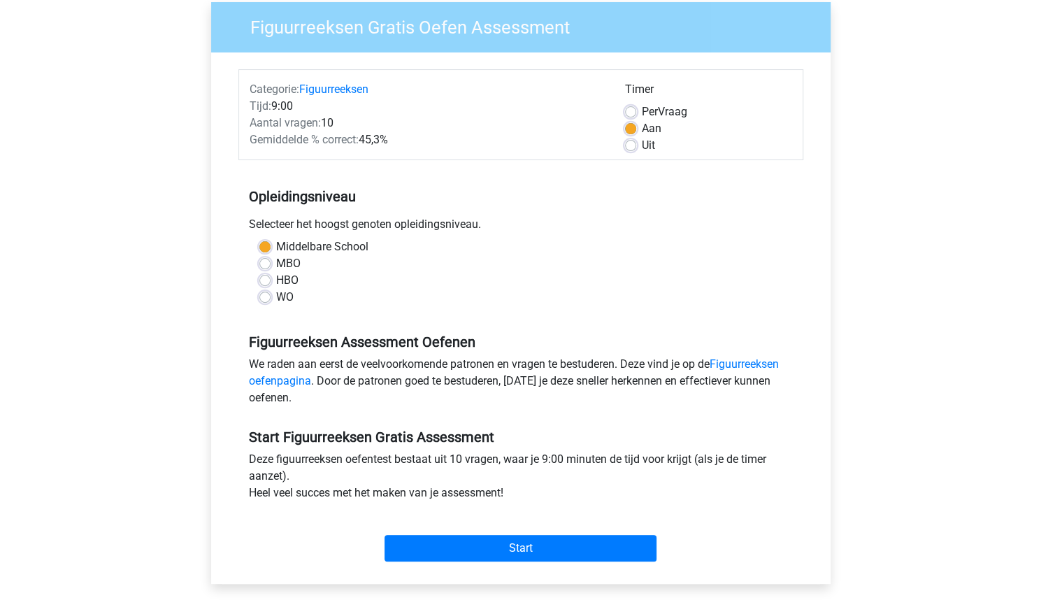
drag, startPoint x: 14, startPoint y: 6, endPoint x: 6, endPoint y: -17, distance: 24.6
click at [6, 0] on html "Flo [EMAIL_ADDRESS][DOMAIN_NAME] Nederlands English" at bounding box center [520, 439] width 1041 height 1105
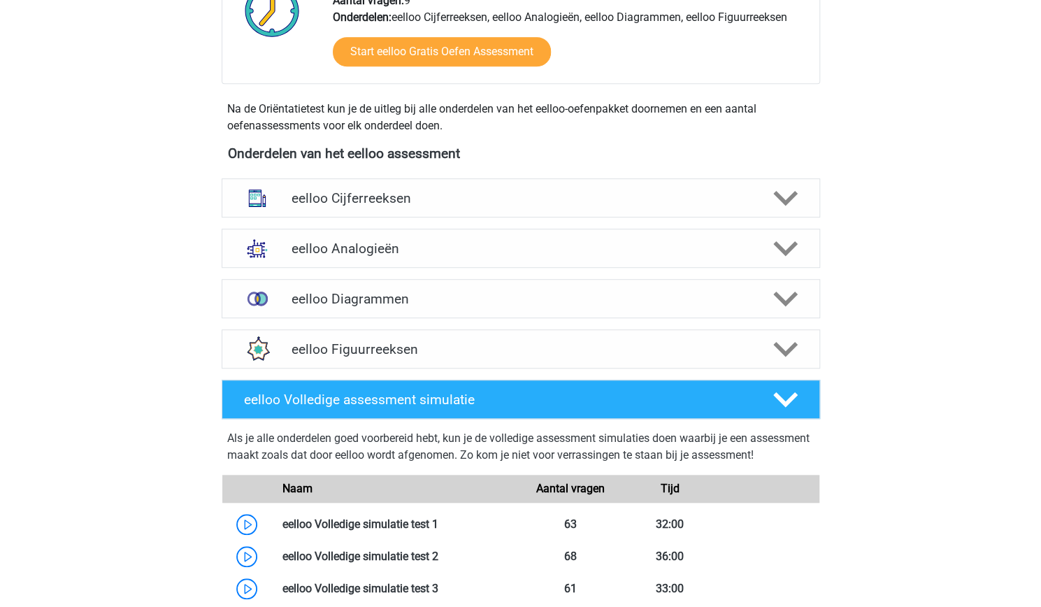
scroll to position [406, 0]
